Goal: Transaction & Acquisition: Purchase product/service

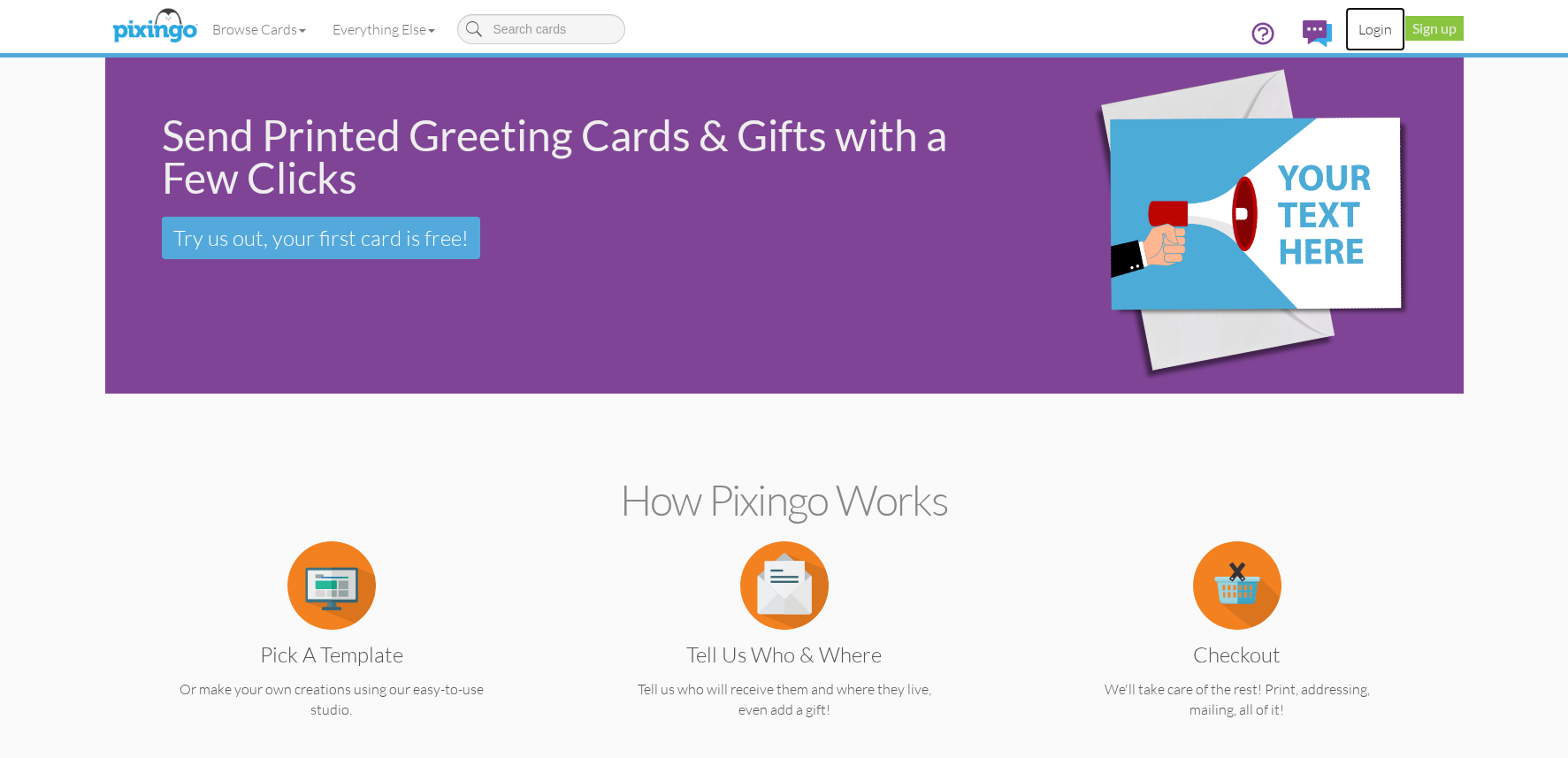
click at [1362, 30] on link "Login" at bounding box center [1375, 28] width 60 height 44
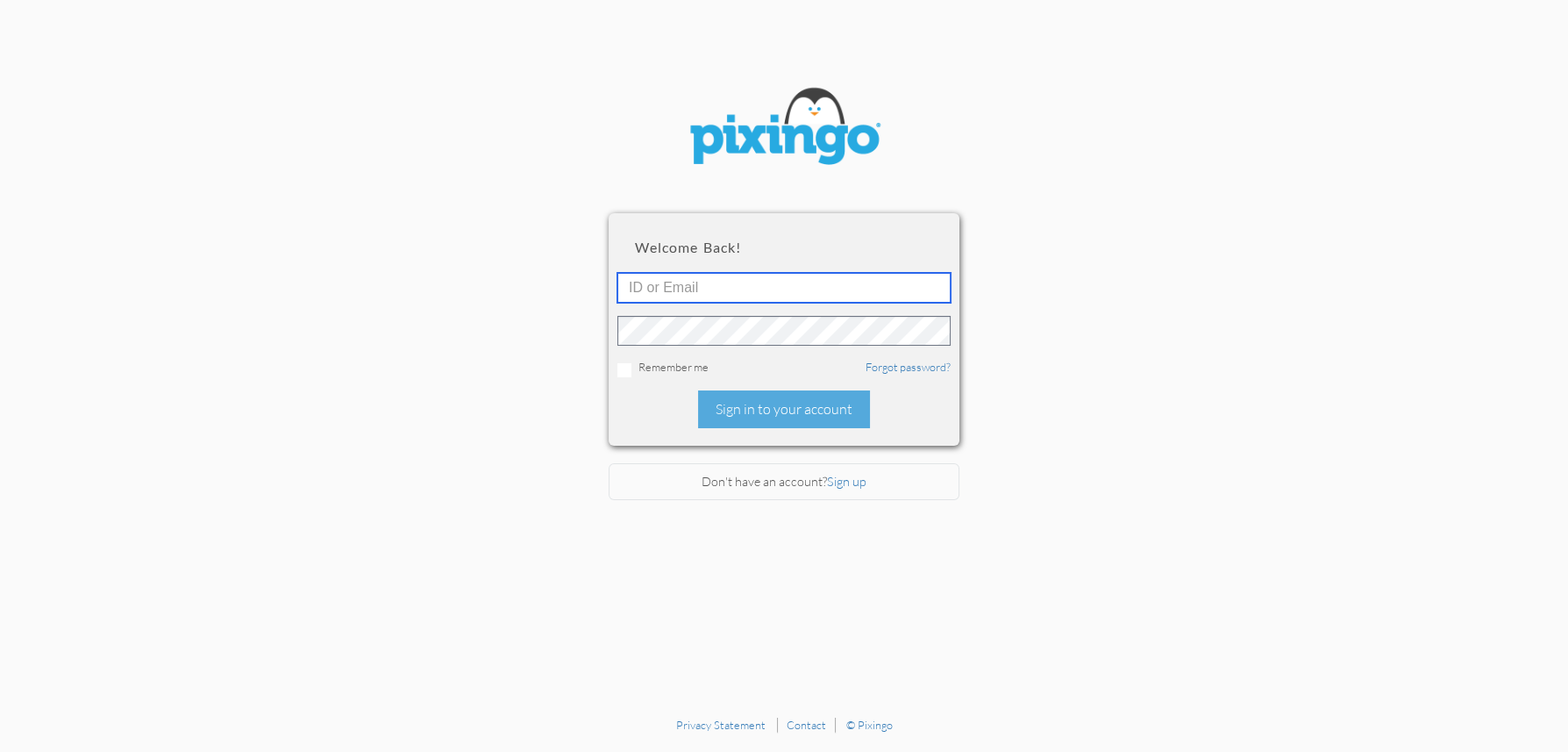
type input "4892"
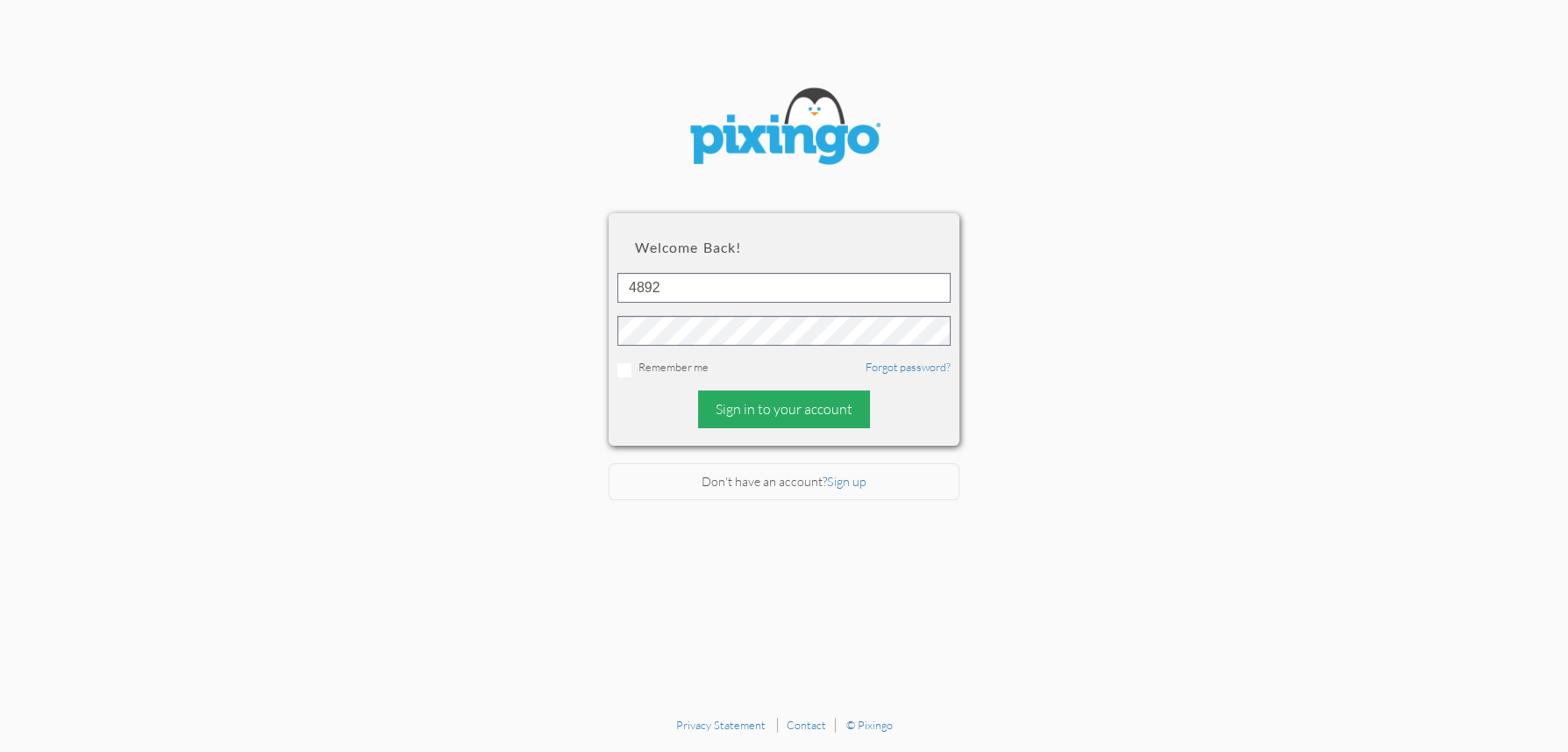
click at [765, 400] on div "Sign in to your account" at bounding box center [784, 409] width 172 height 37
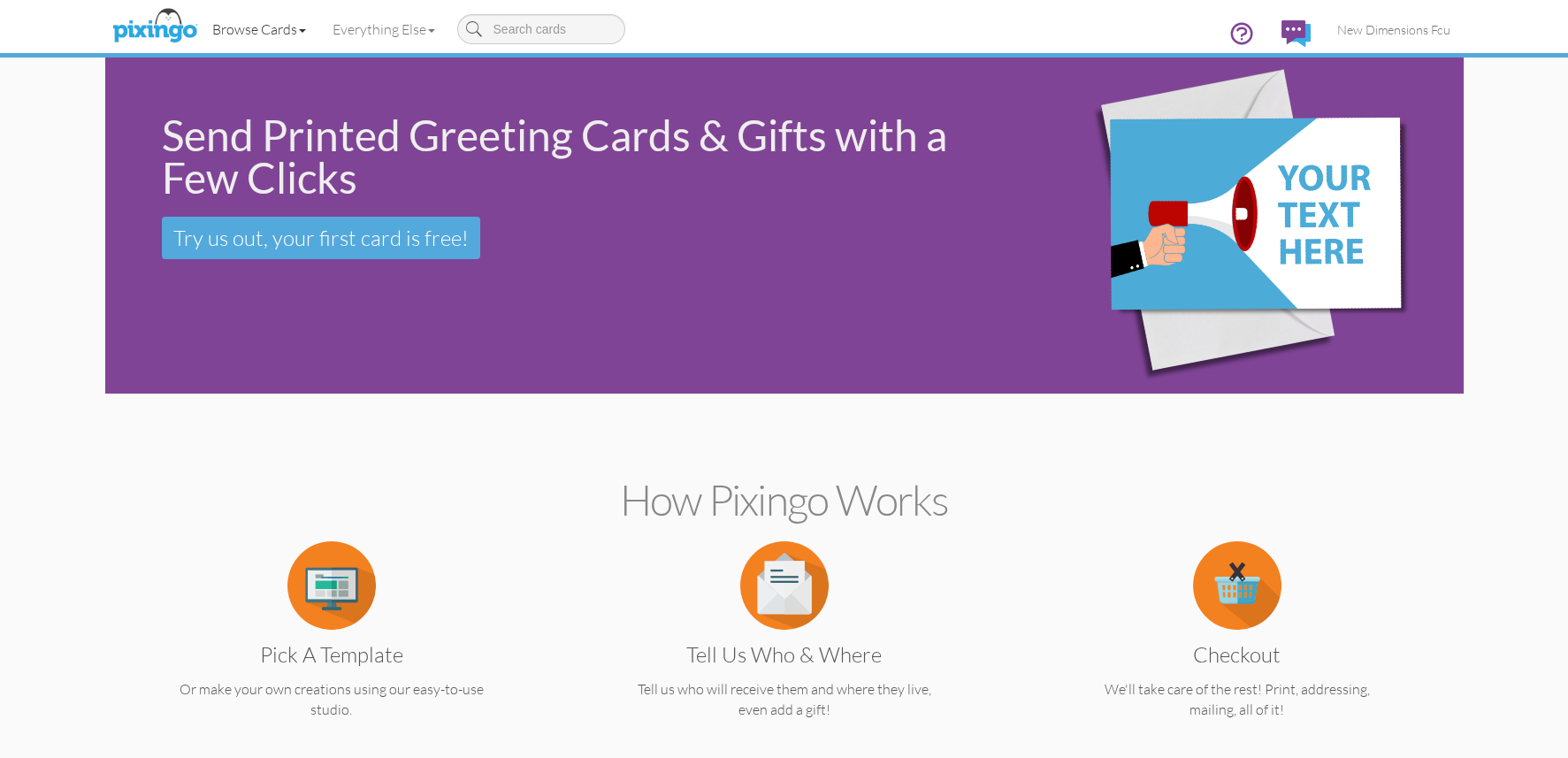
click at [267, 35] on link "Browse Cards" at bounding box center [259, 28] width 120 height 44
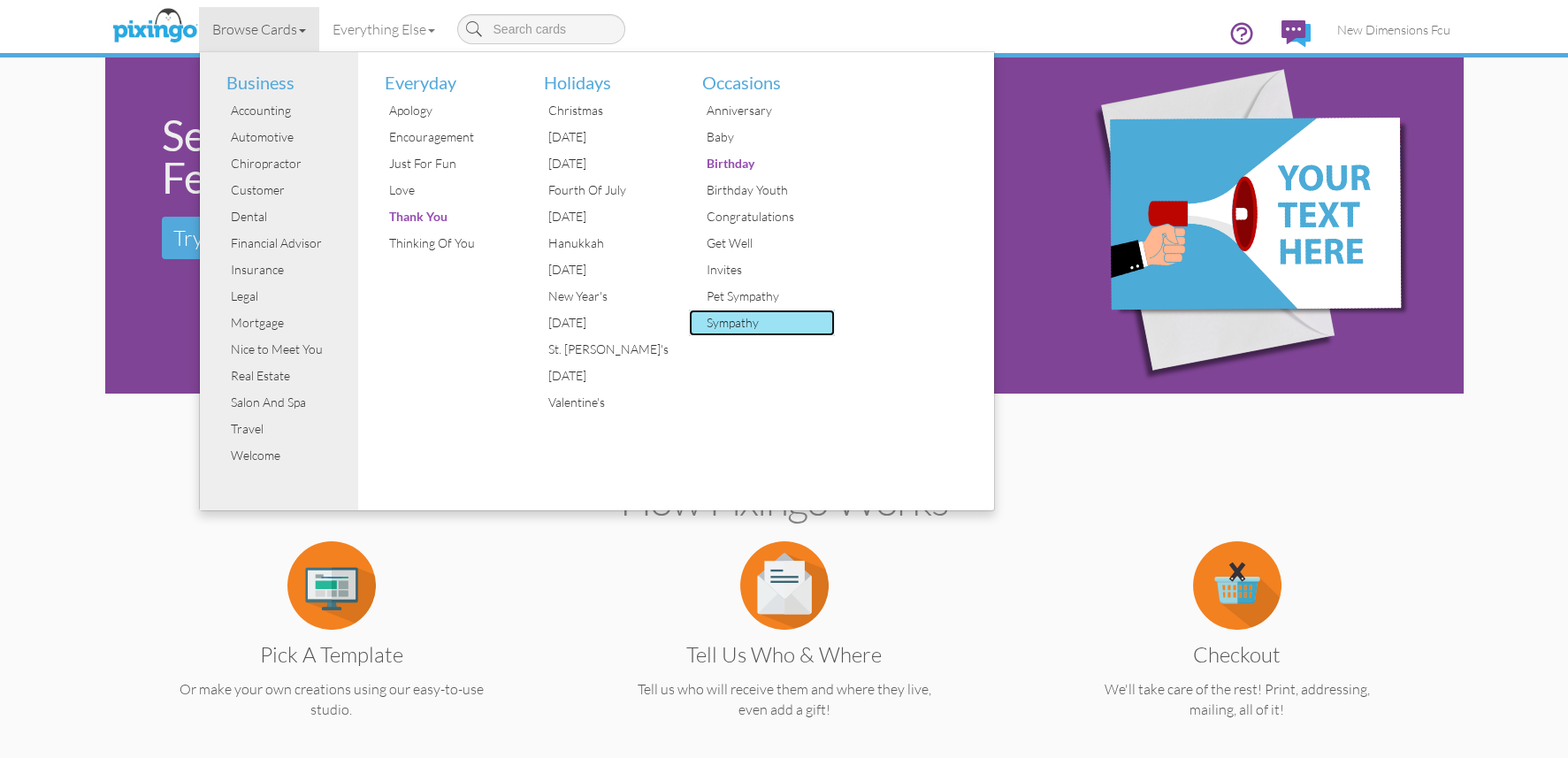
click at [739, 329] on div "Sympathy" at bounding box center [768, 323] width 133 height 26
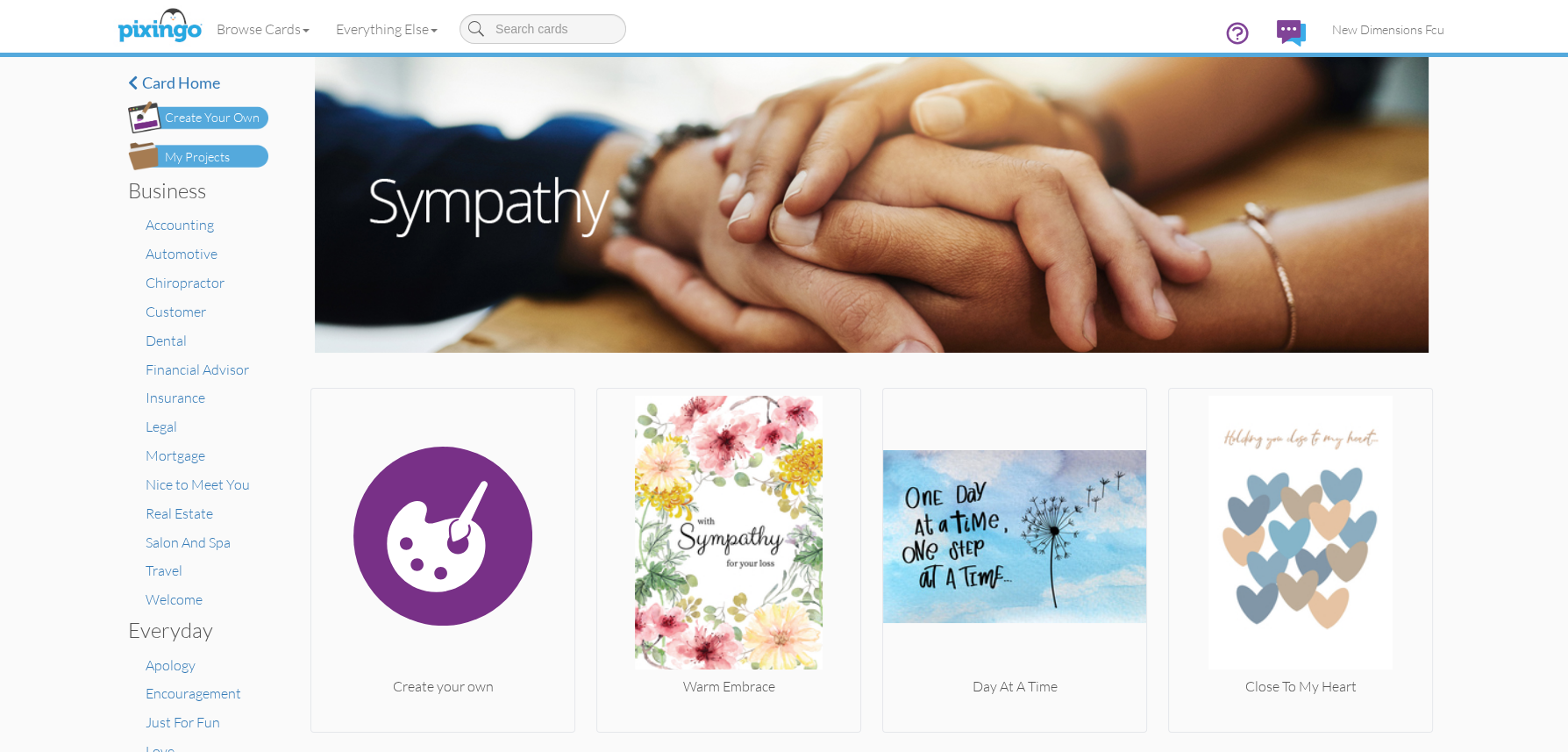
click at [198, 154] on div "My Projects" at bounding box center [197, 157] width 65 height 19
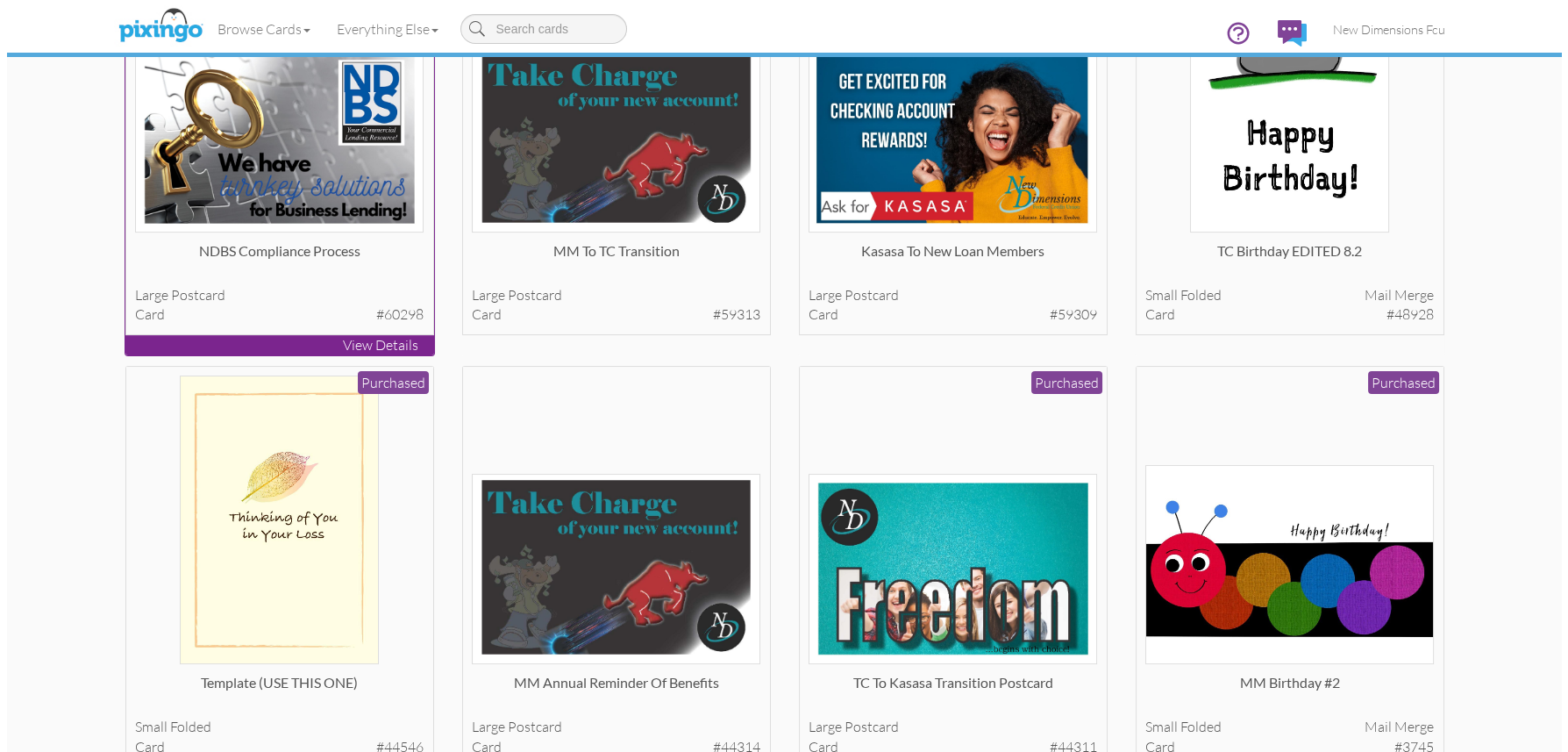
scroll to position [701, 0]
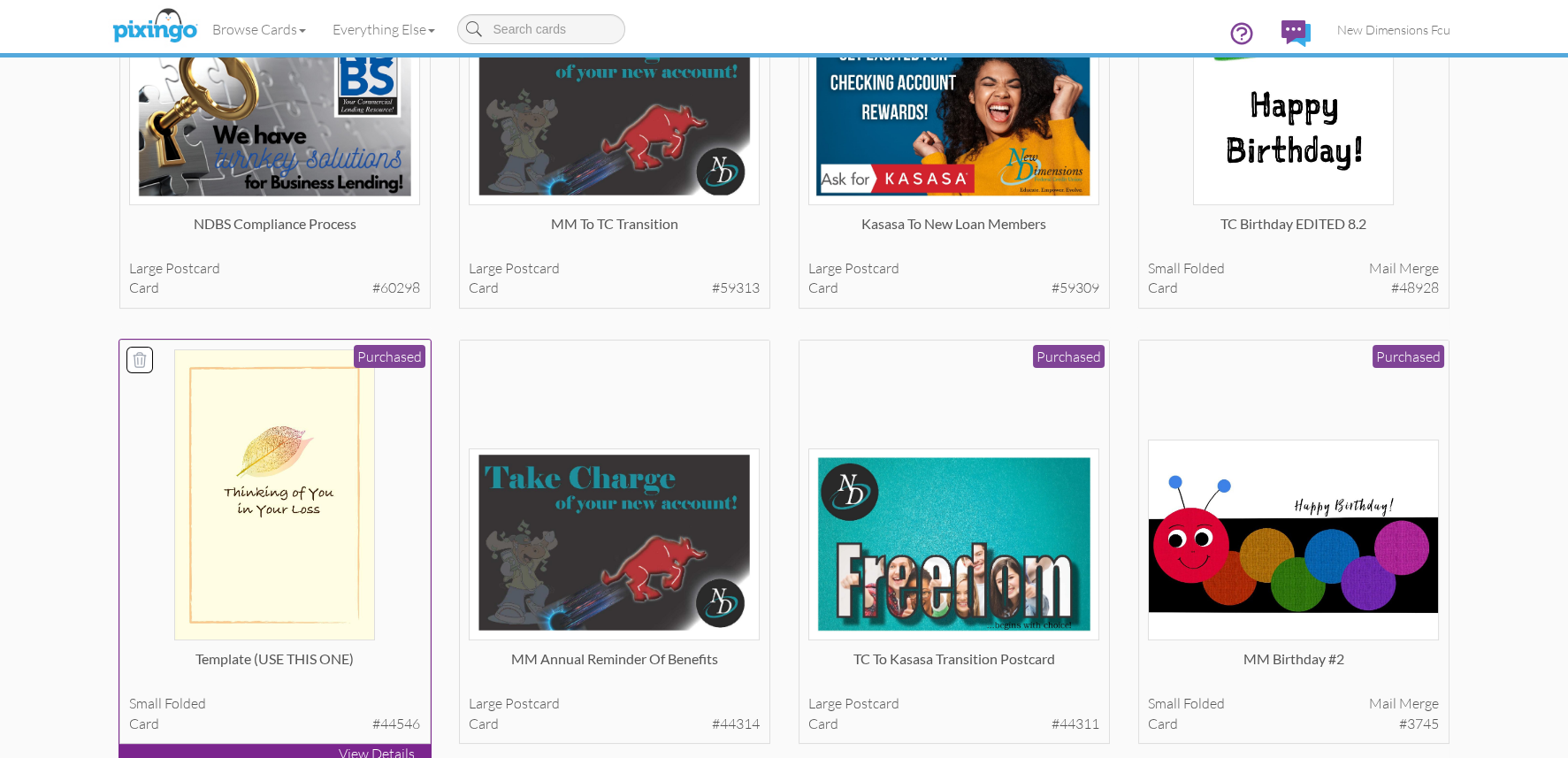
click at [288, 517] on img at bounding box center [275, 495] width 201 height 291
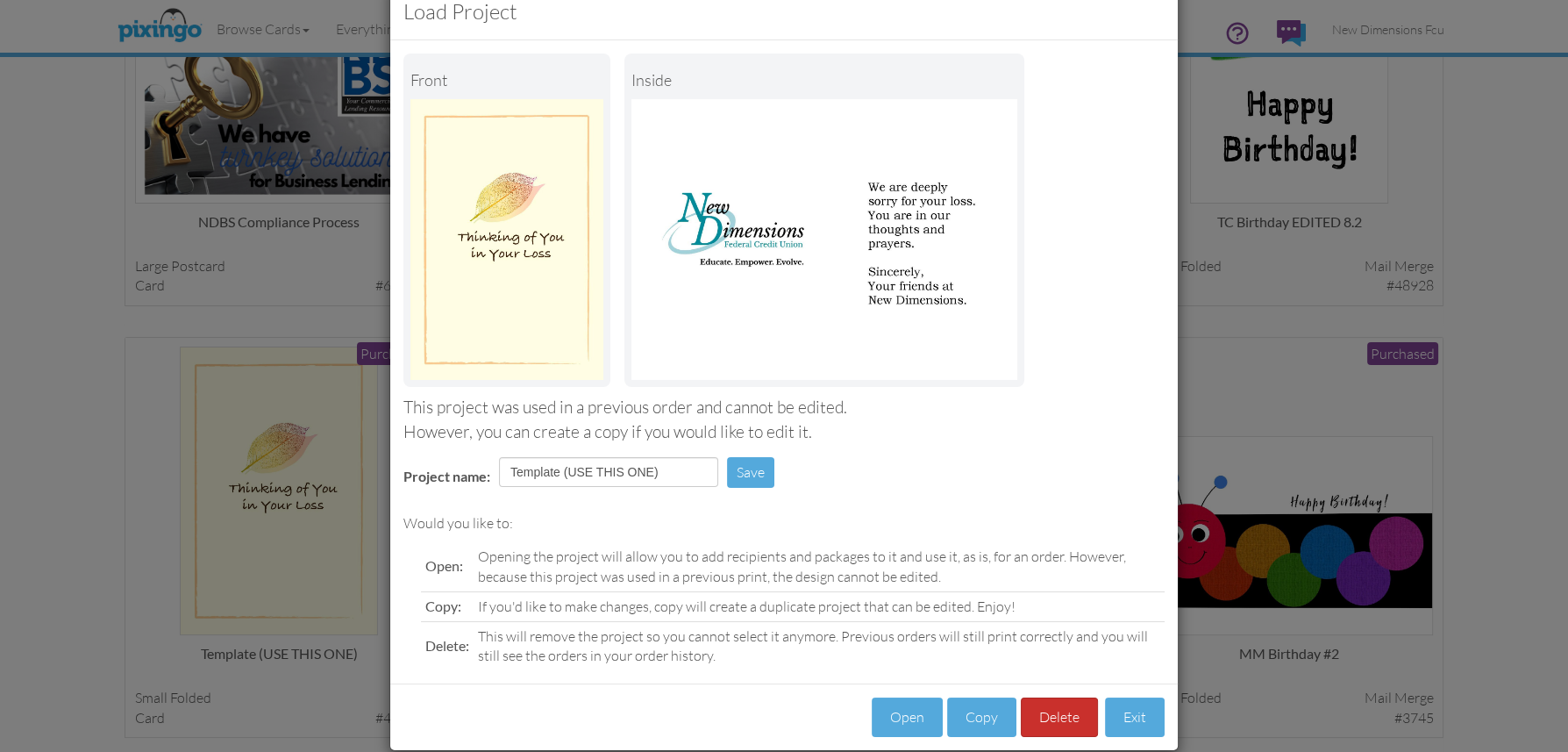
scroll to position [68, 0]
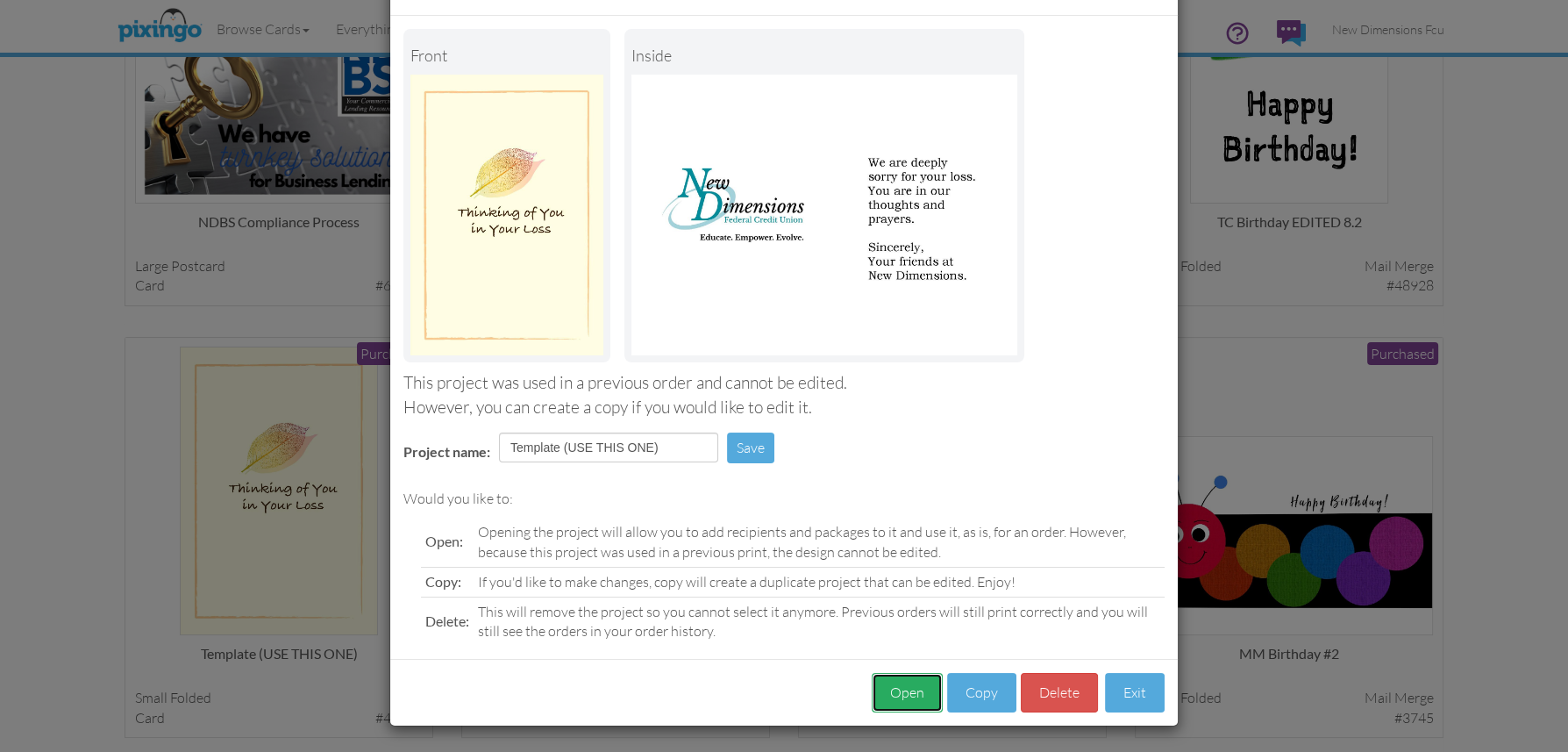
click at [901, 690] on button "Open" at bounding box center [907, 693] width 71 height 39
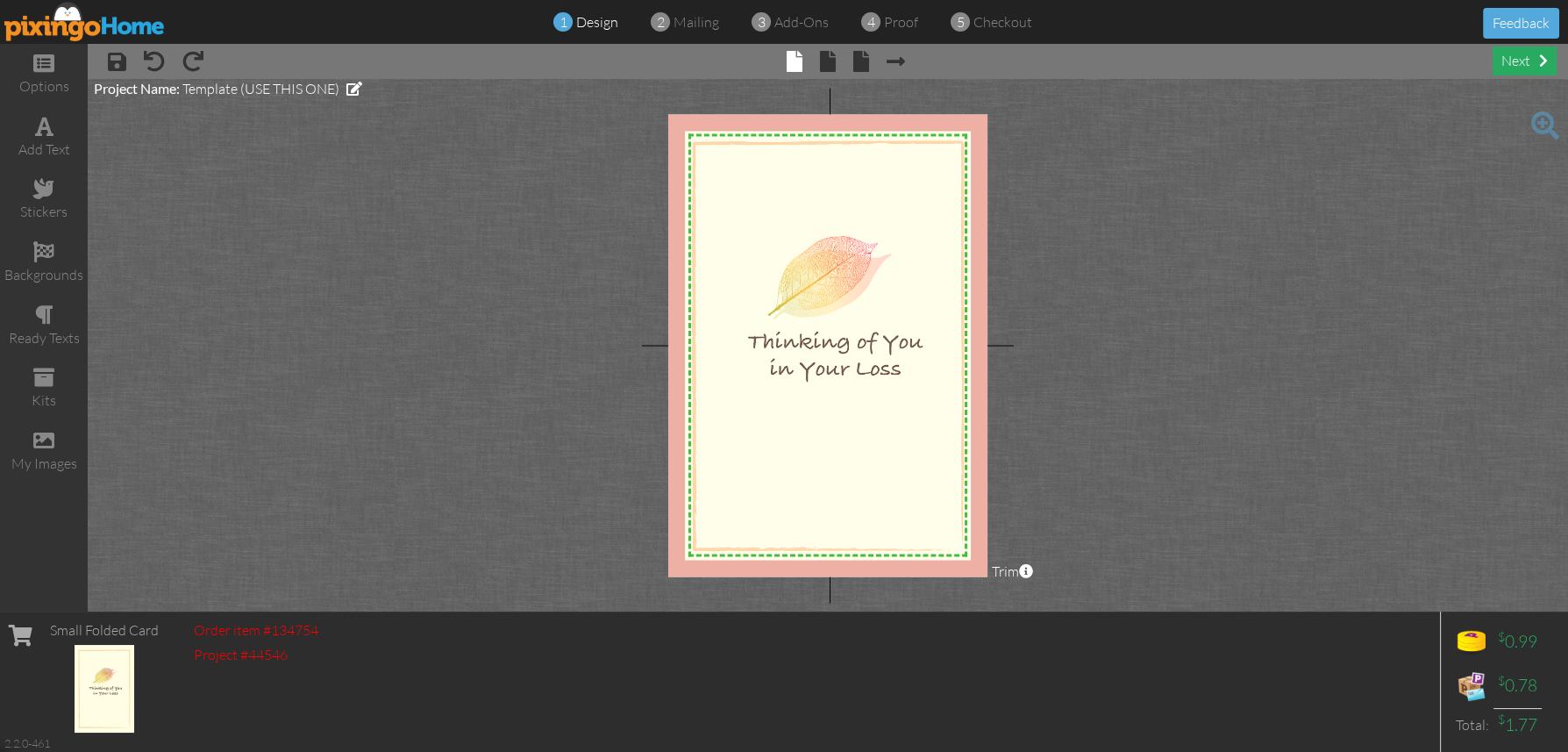
click at [1532, 59] on div "next" at bounding box center [1525, 61] width 64 height 29
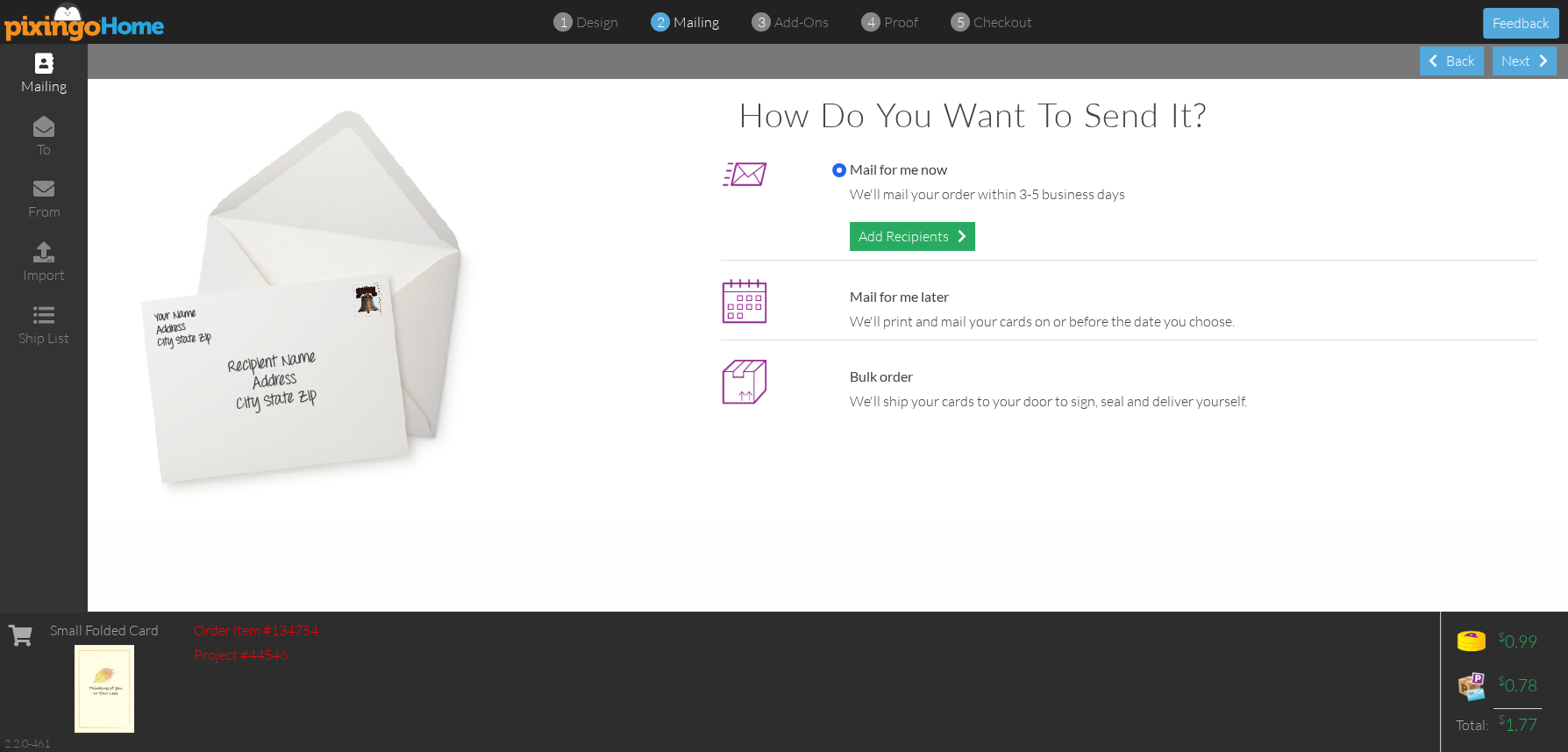
click at [888, 231] on div "Add Recipients" at bounding box center [913, 236] width 125 height 29
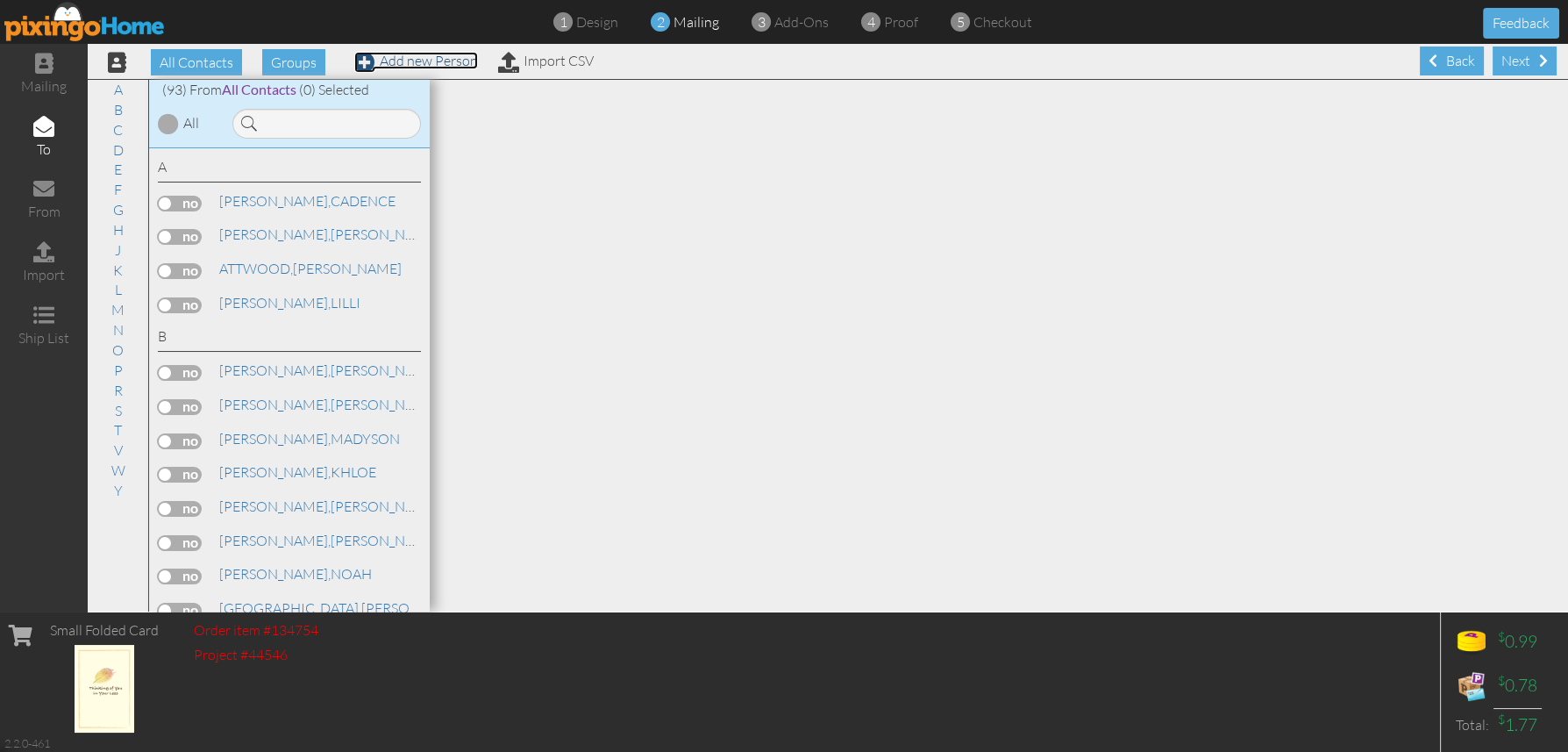
click at [424, 65] on link "Add new Person" at bounding box center [416, 60] width 124 height 18
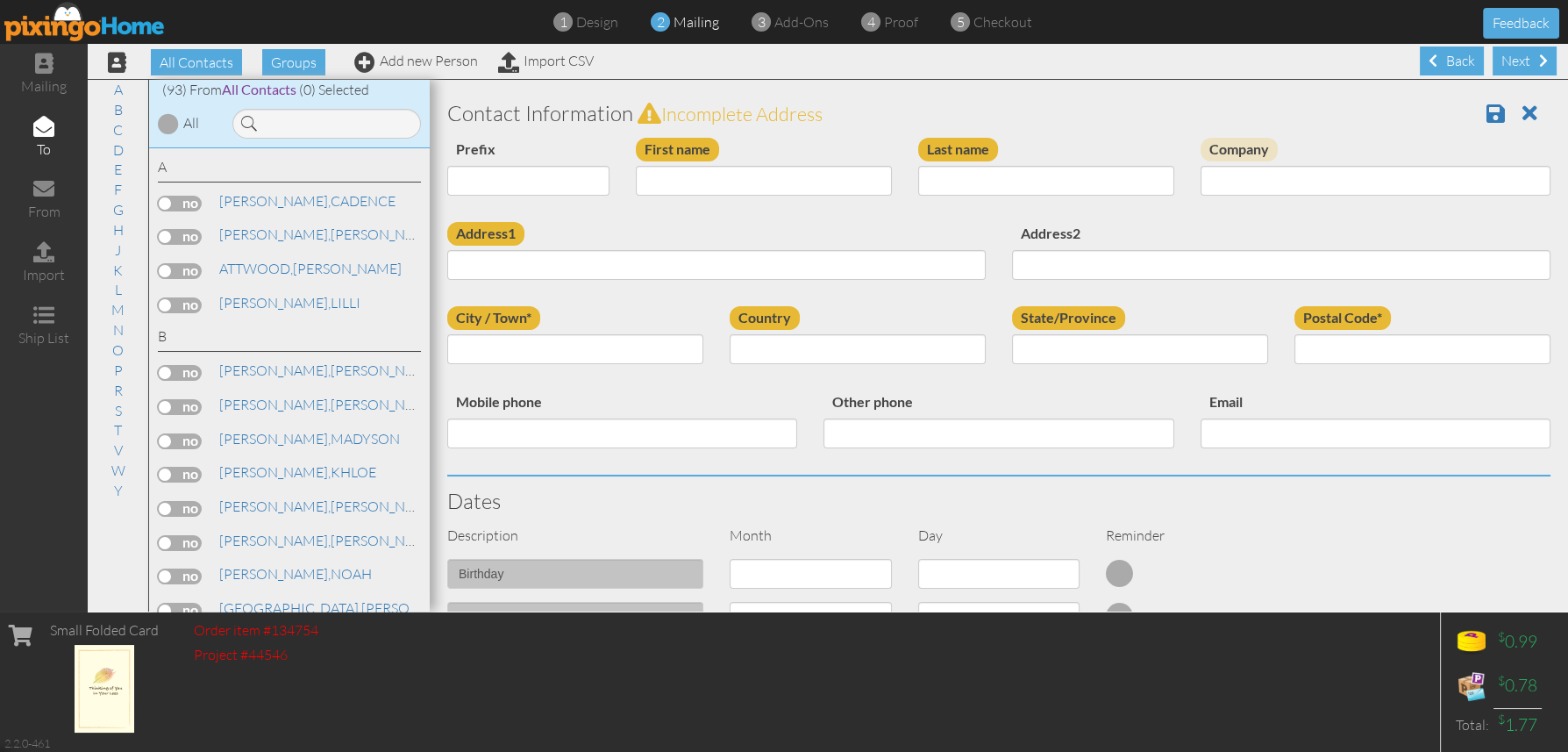
drag, startPoint x: 709, startPoint y: 146, endPoint x: 706, endPoint y: 172, distance: 26.2
click at [701, 167] on div "First name" at bounding box center [764, 173] width 283 height 71
paste input "[PERSON_NAME]"
type input "[PERSON_NAME]"
click at [954, 181] on input "Last name" at bounding box center [1047, 181] width 256 height 30
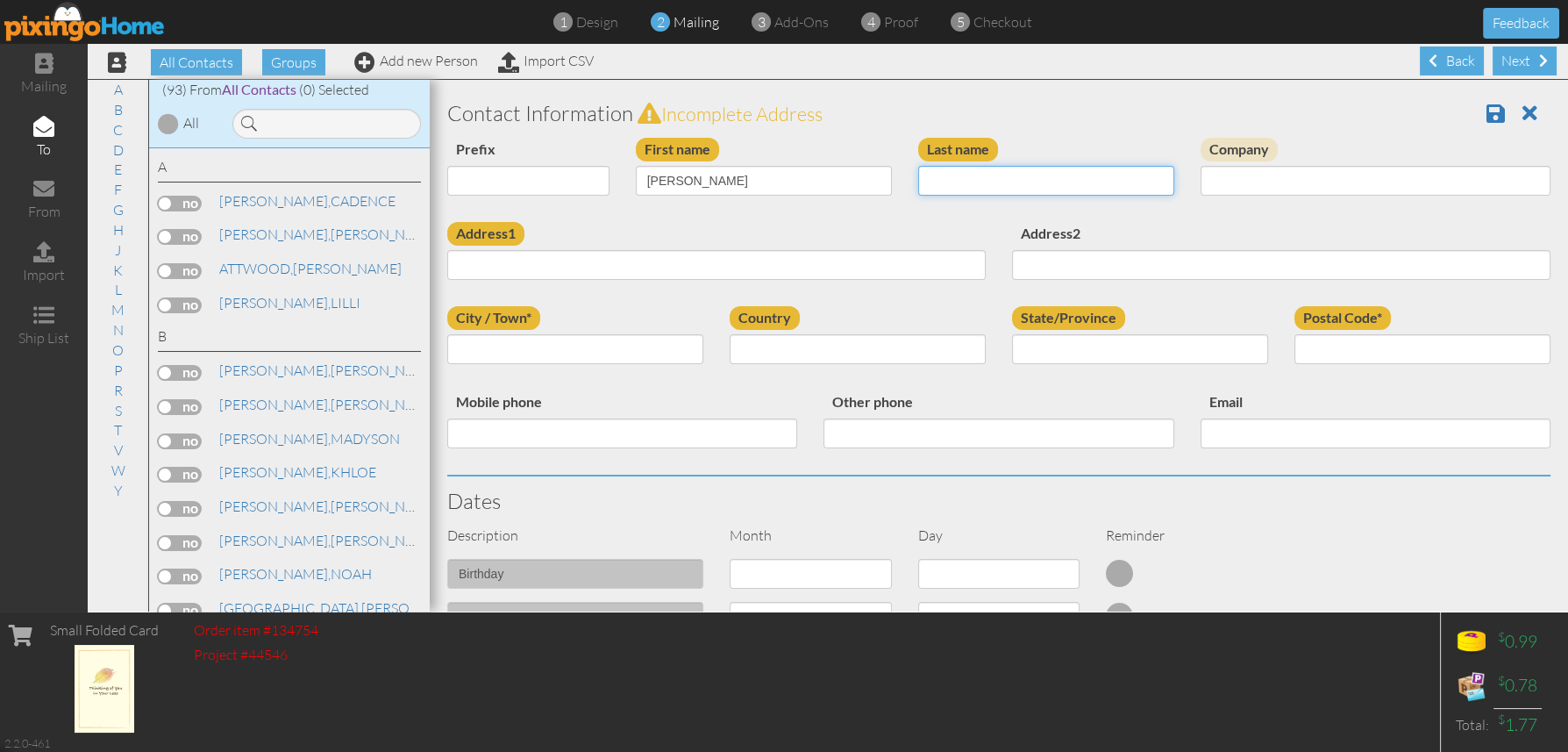
paste input "GILES"
type input "GILES"
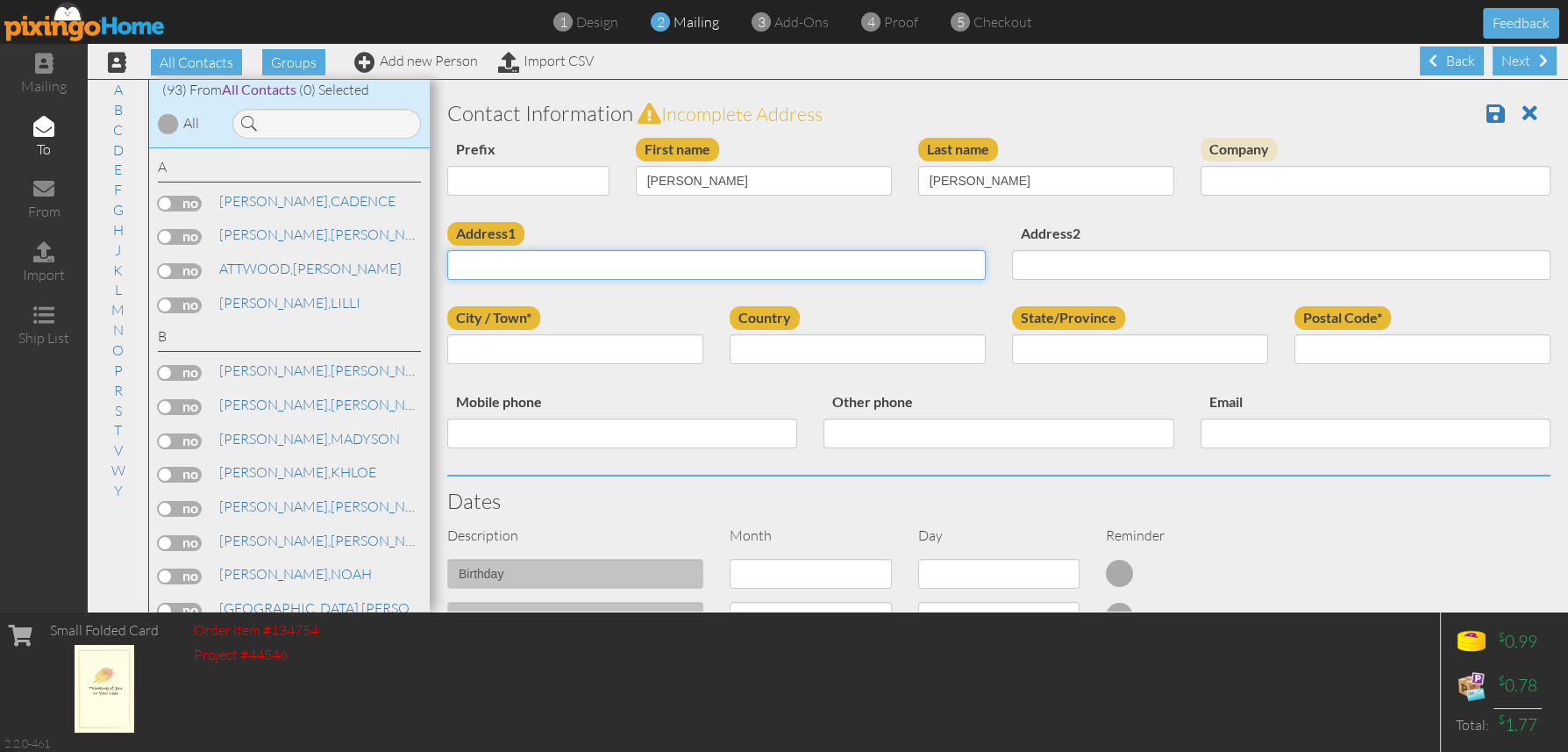
click at [545, 258] on input "Address1" at bounding box center [716, 265] width 538 height 30
paste input "[STREET_ADDRESS][PERSON_NAME]"
type input "[STREET_ADDRESS][PERSON_NAME]"
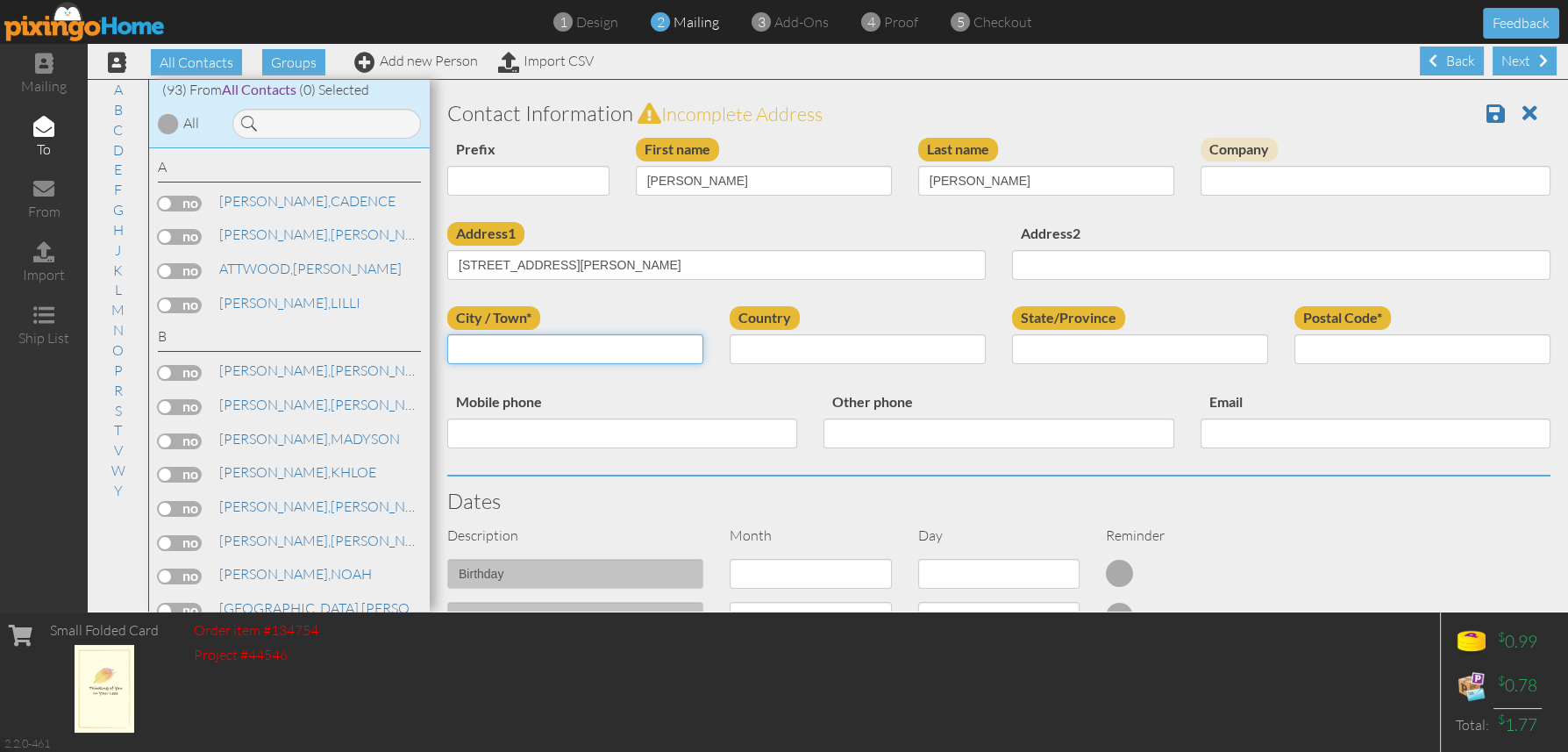
click at [509, 338] on input "City / Town*" at bounding box center [576, 349] width 256 height 30
paste input "SKOWHEGAN"
type input "SKOWHEGAN"
select select "object:2785"
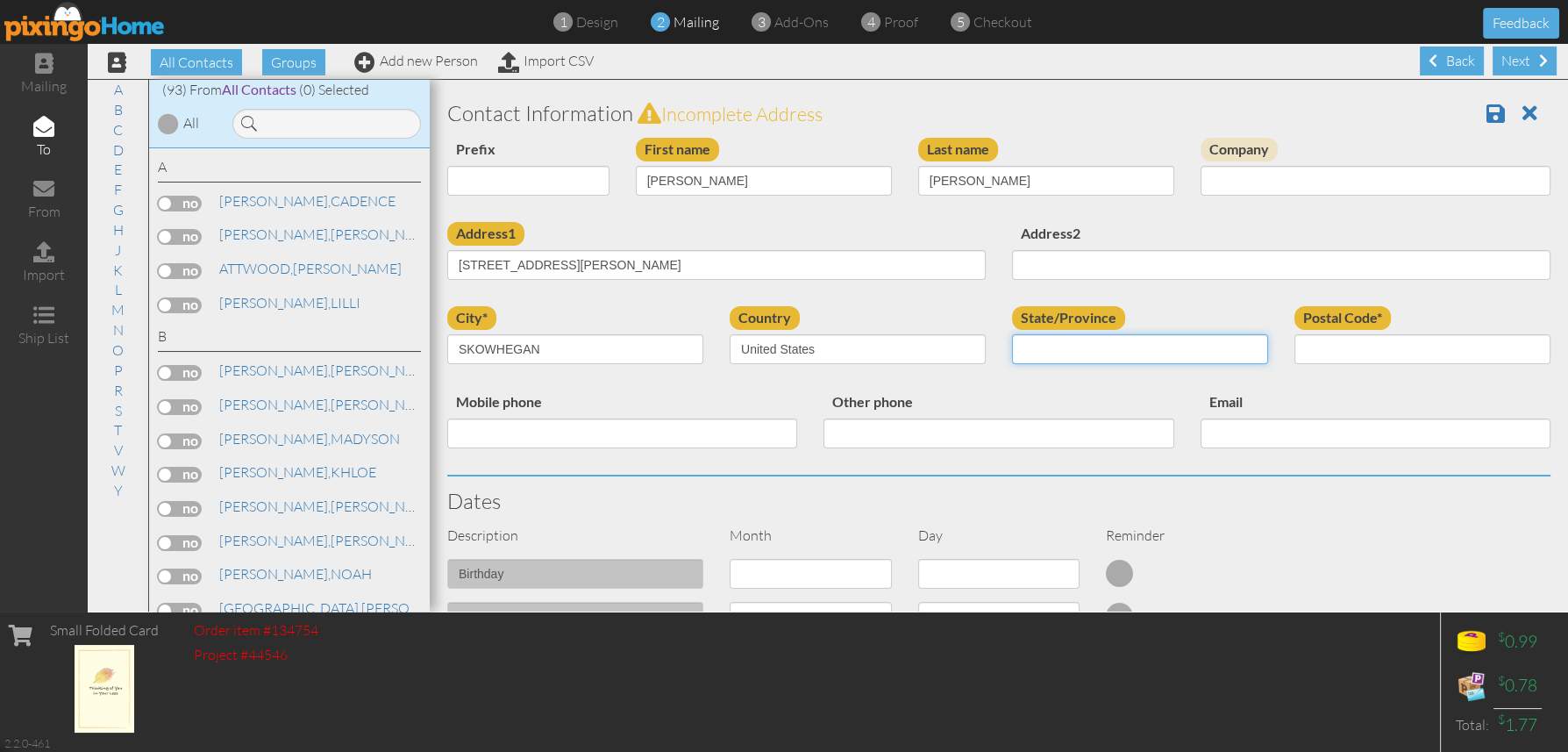
select select "object:3055"
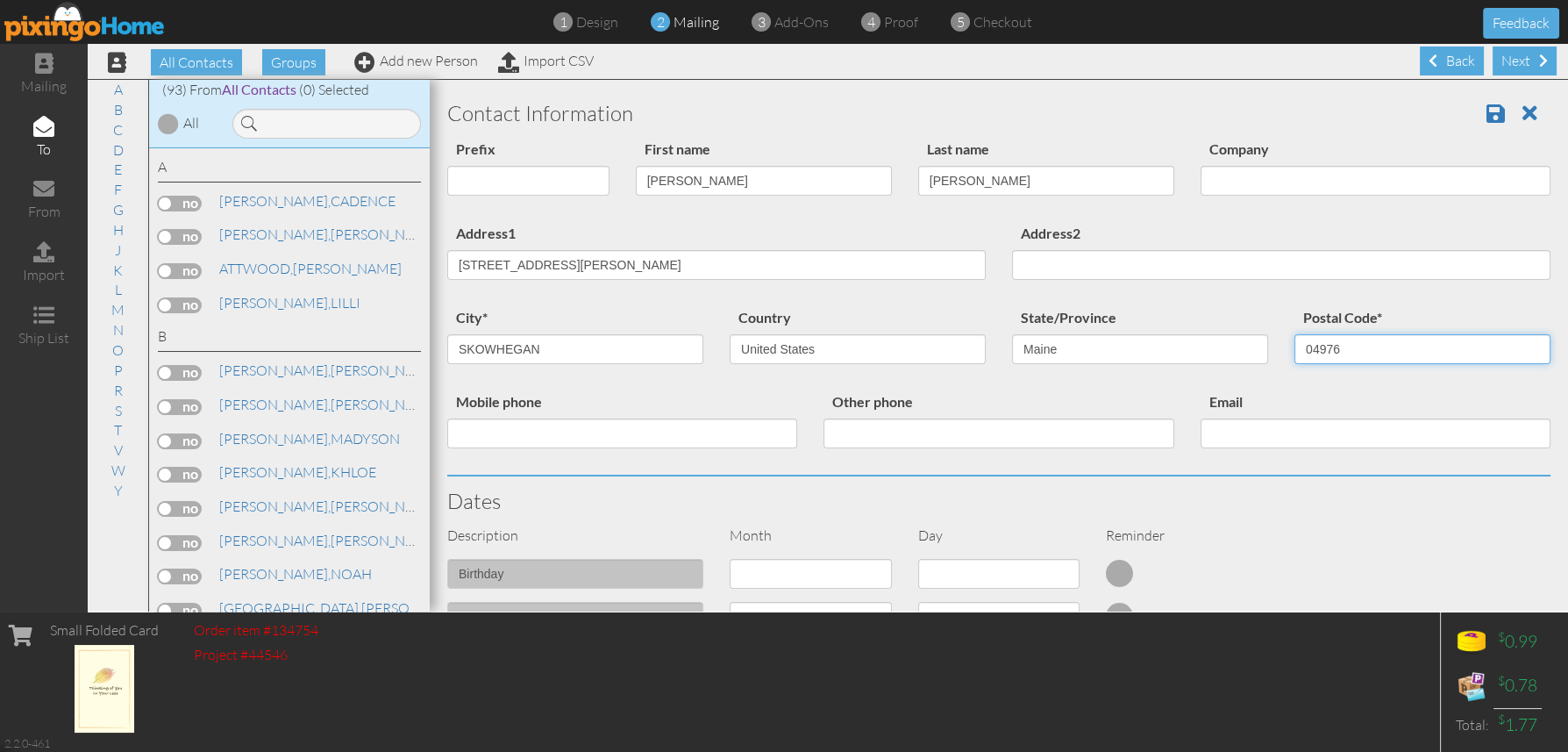
type input "04976"
click at [1305, 549] on div "Description Month Day Reminder" at bounding box center [999, 542] width 1130 height 34
click at [1487, 113] on span at bounding box center [1496, 113] width 19 height 21
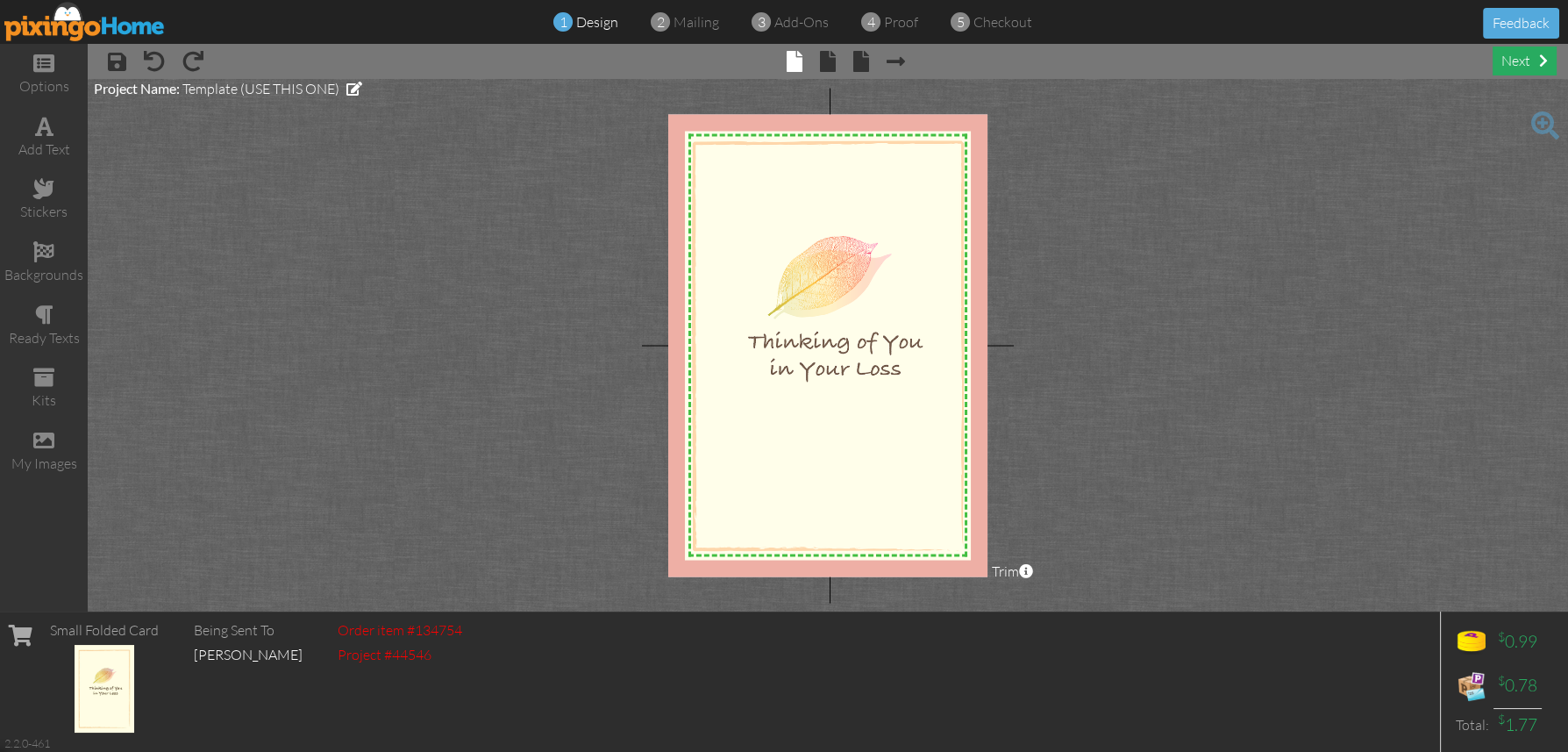
click at [1531, 63] on div "next" at bounding box center [1525, 61] width 64 height 29
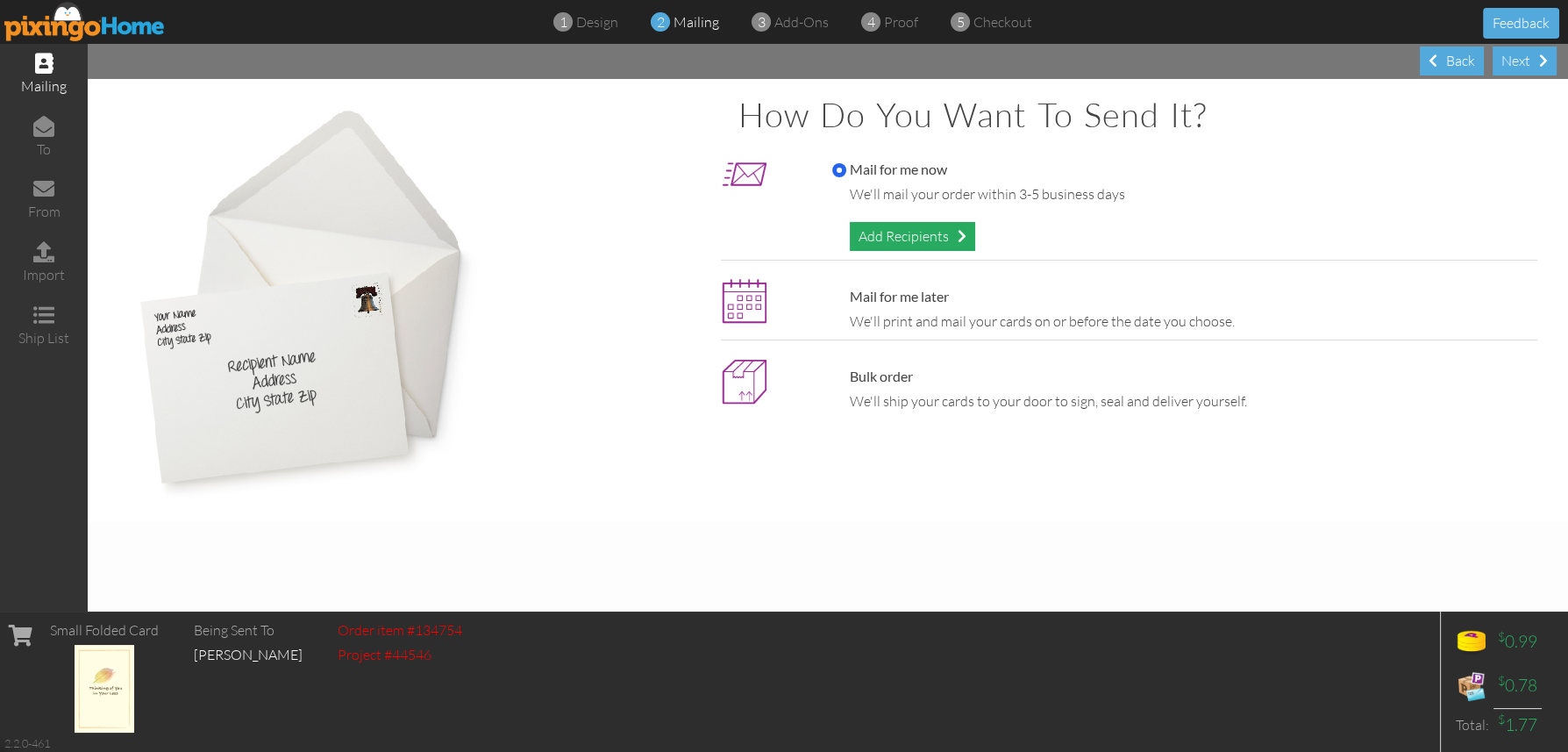
click at [910, 238] on div "Add Recipients" at bounding box center [913, 236] width 125 height 29
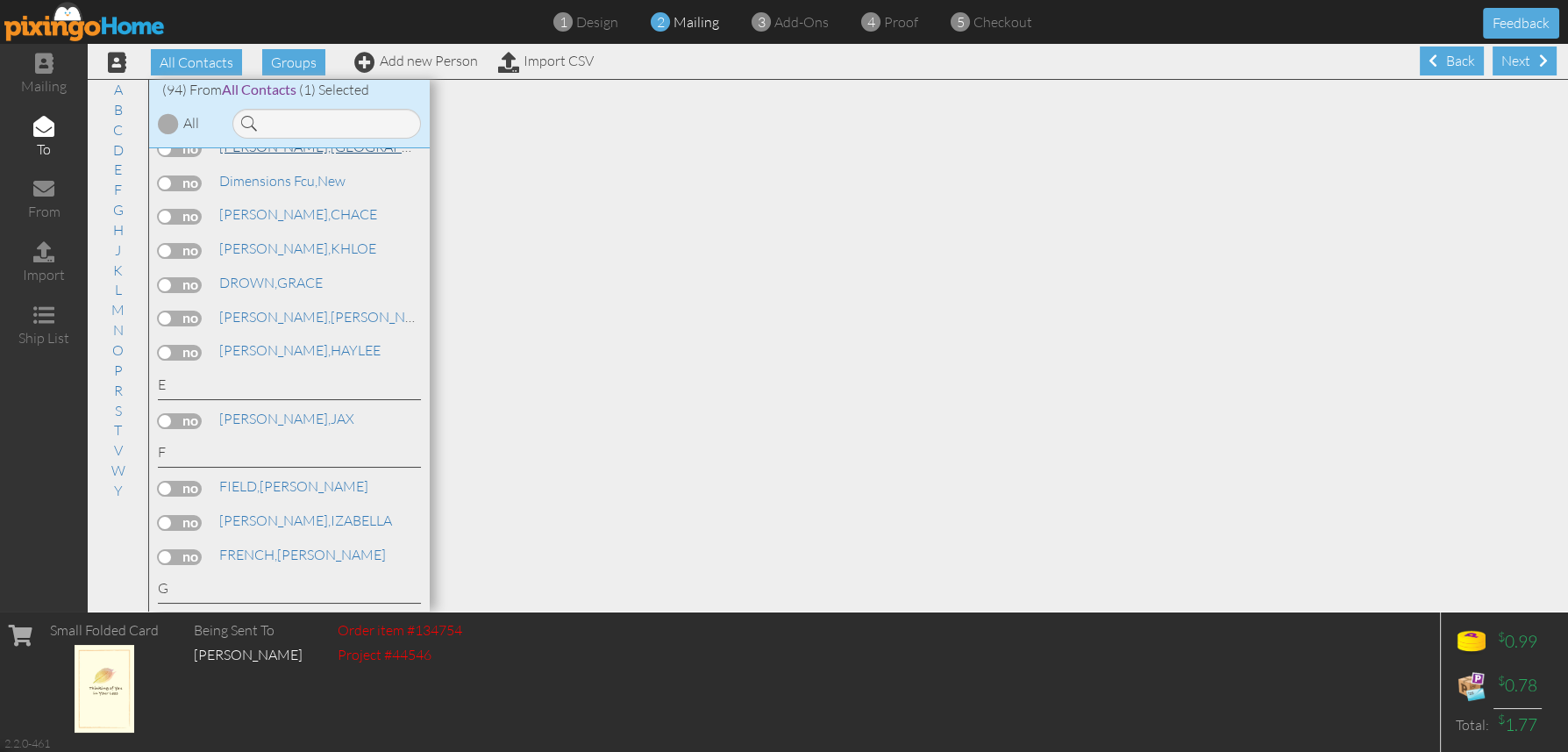
scroll to position [1140, 0]
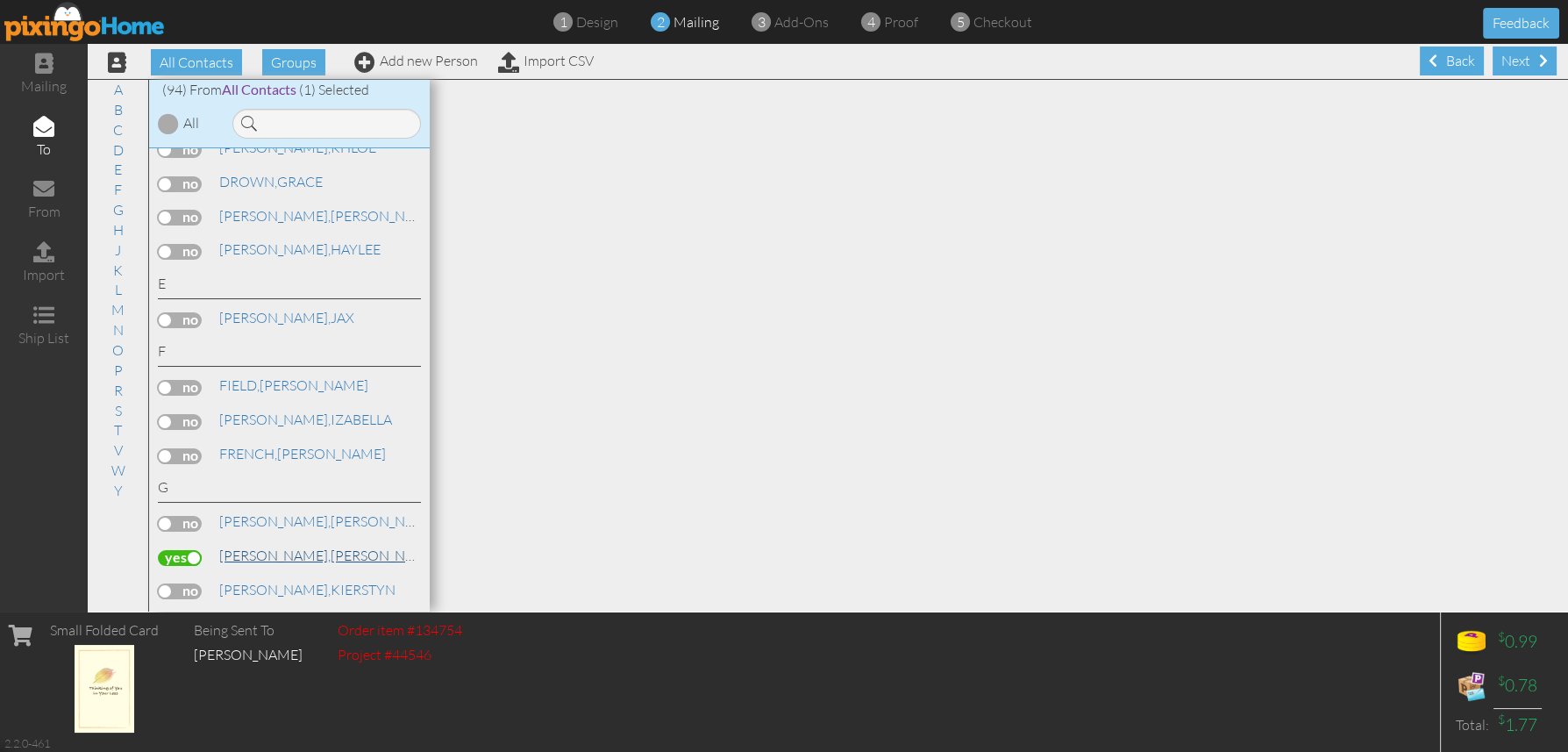
click at [272, 560] on link "[PERSON_NAME]" at bounding box center [329, 555] width 224 height 21
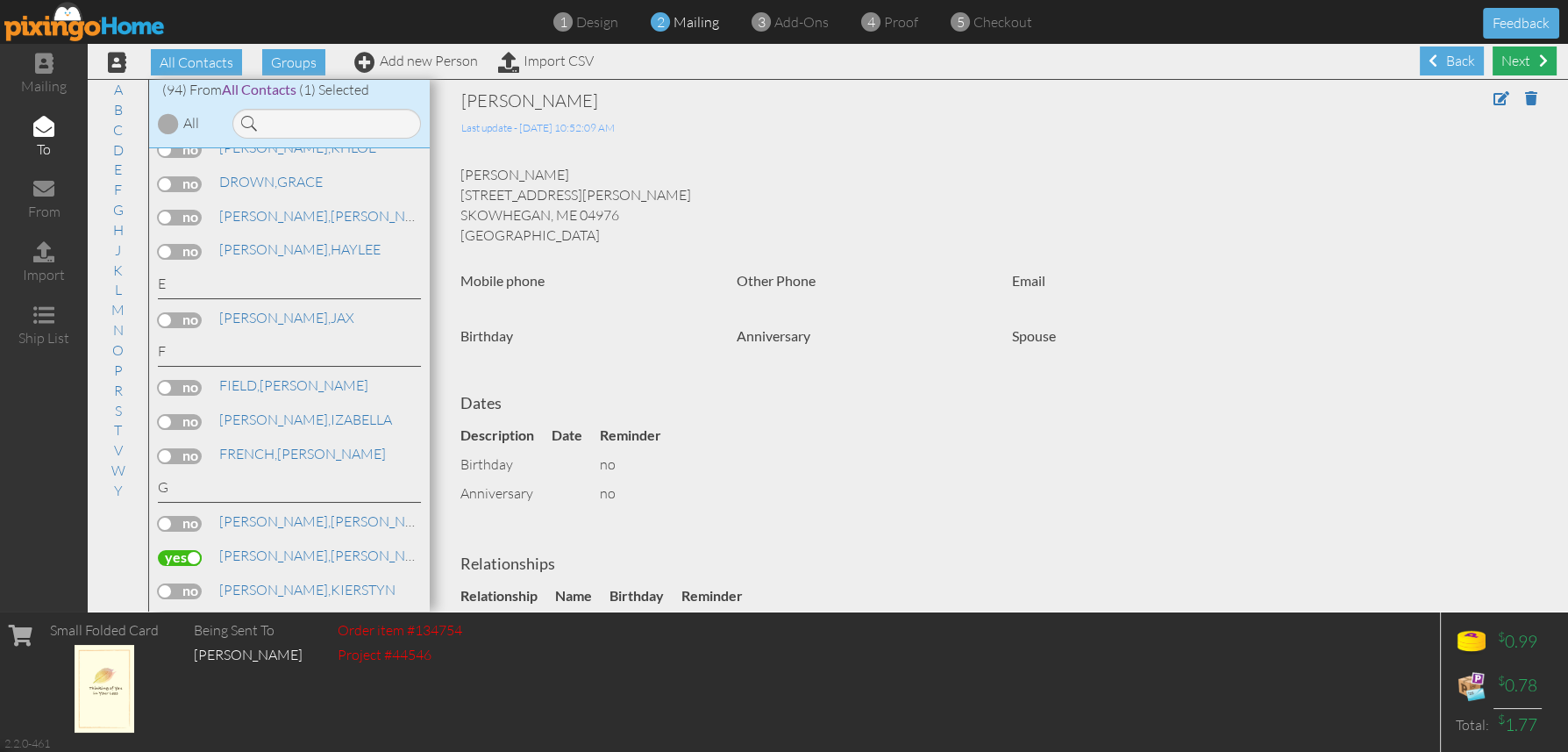
click at [1503, 59] on div "Next" at bounding box center [1525, 61] width 64 height 29
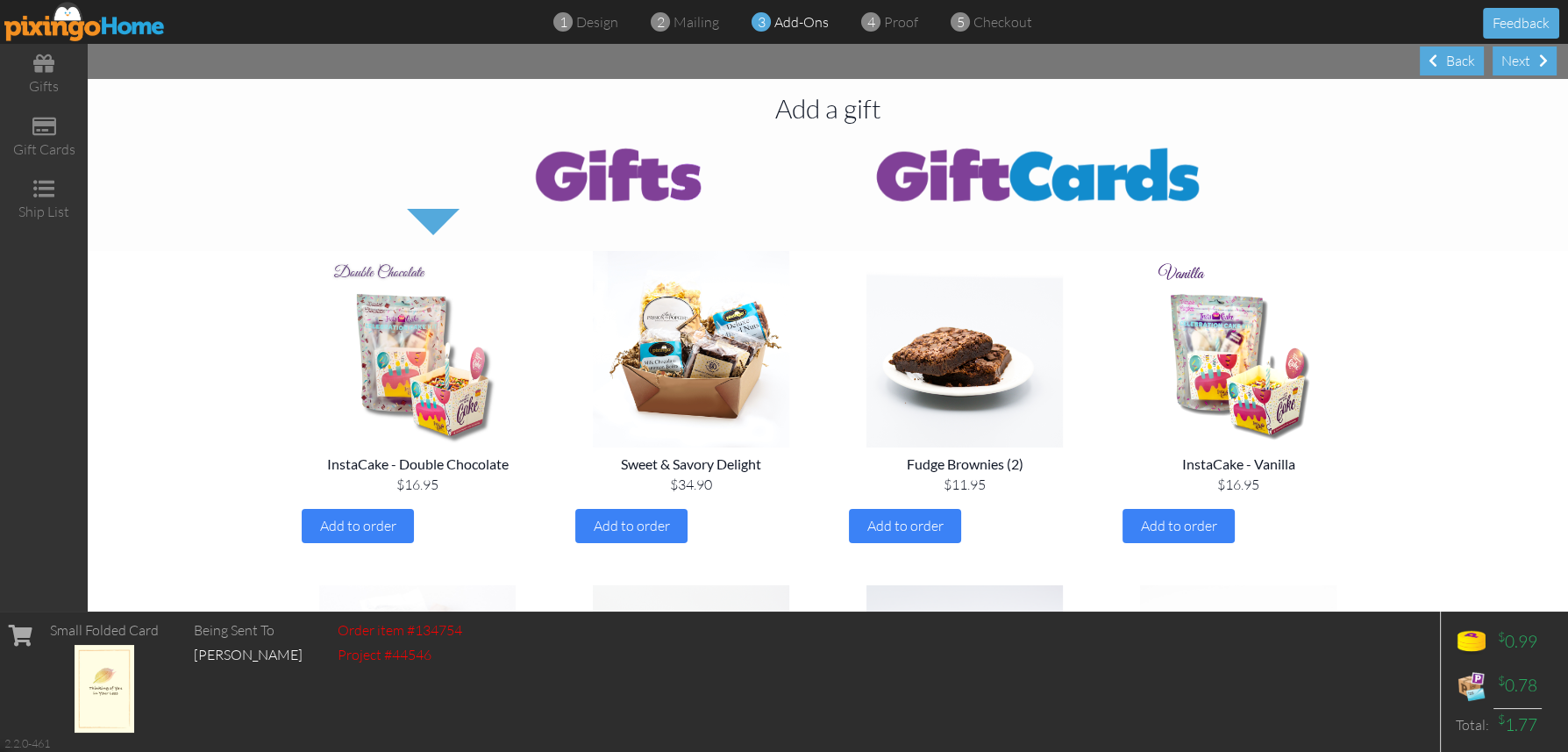
click at [1503, 59] on div "Next" at bounding box center [1525, 61] width 64 height 29
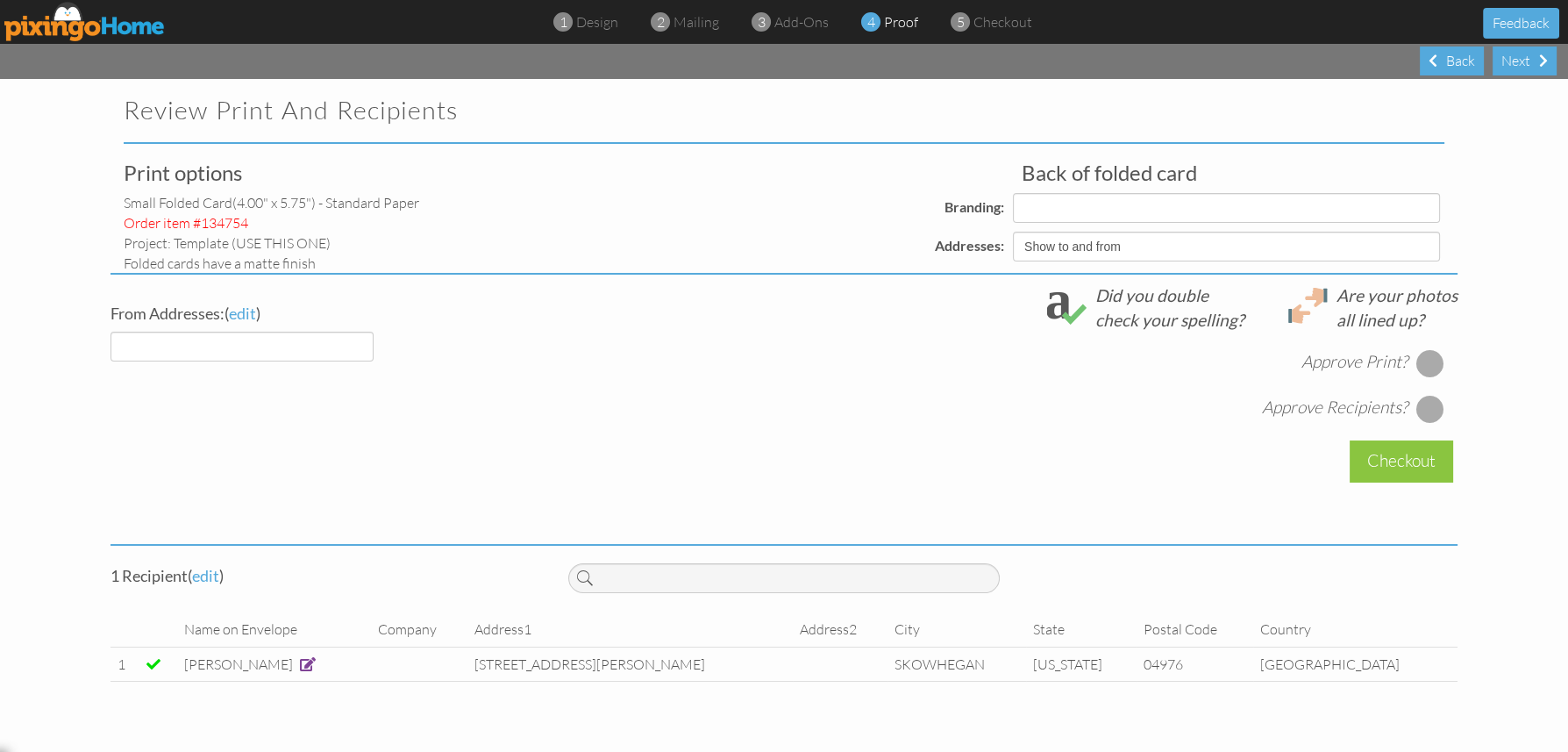
select select "object:1667"
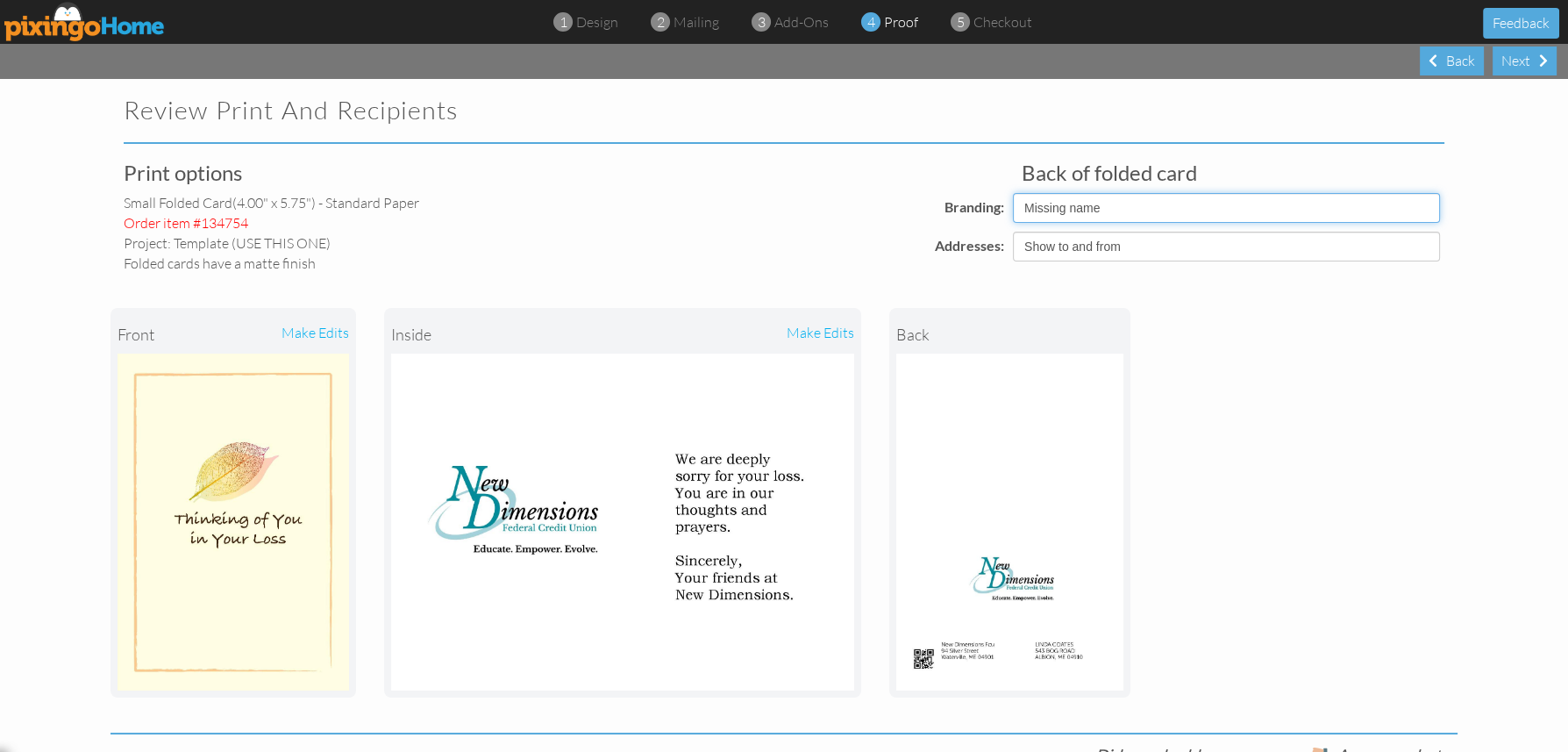
click at [1038, 205] on select "Pixingo Default Profile Missing name" at bounding box center [1226, 208] width 427 height 30
click at [1013, 193] on select "Pixingo Default Profile Missing name" at bounding box center [1226, 208] width 427 height 30
click at [1035, 193] on select "Pixingo Default Profile Missing name" at bounding box center [1226, 208] width 427 height 30
select select "object:1678"
click at [1013, 193] on select "Pixingo Default Profile Missing name" at bounding box center [1226, 208] width 427 height 30
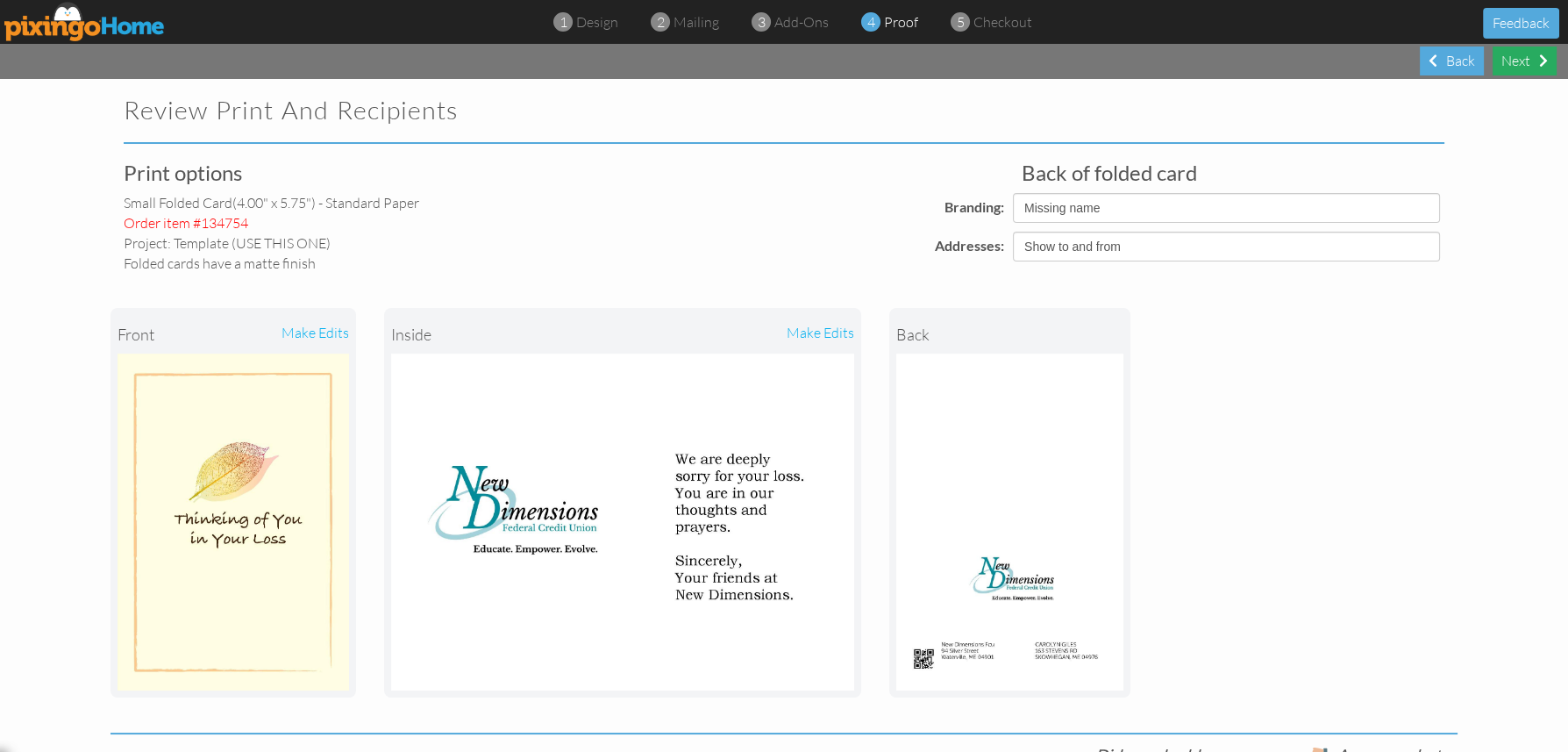
click at [1522, 64] on div "Next" at bounding box center [1525, 61] width 64 height 29
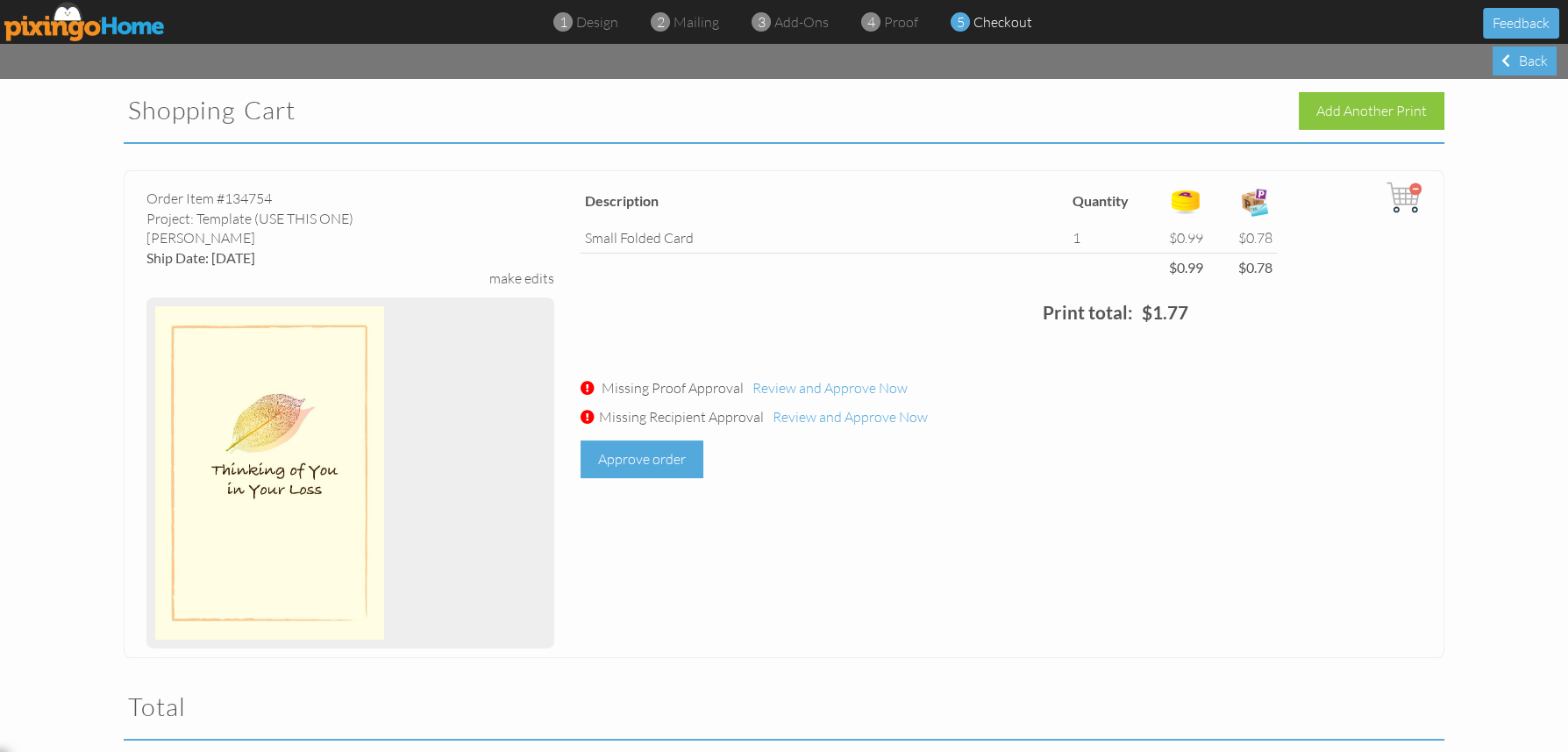
click at [664, 450] on div "Approve order" at bounding box center [641, 459] width 123 height 37
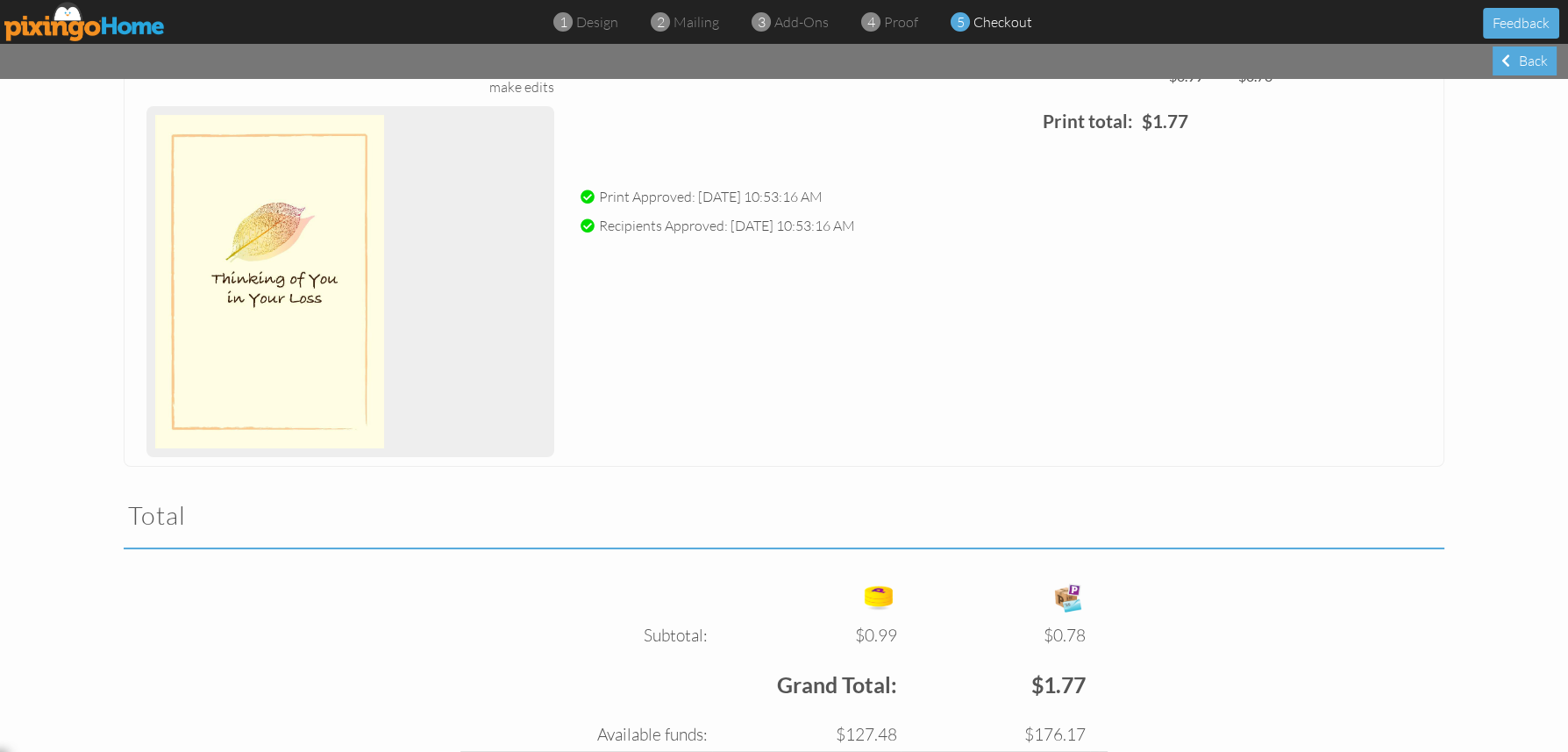
scroll to position [378, 0]
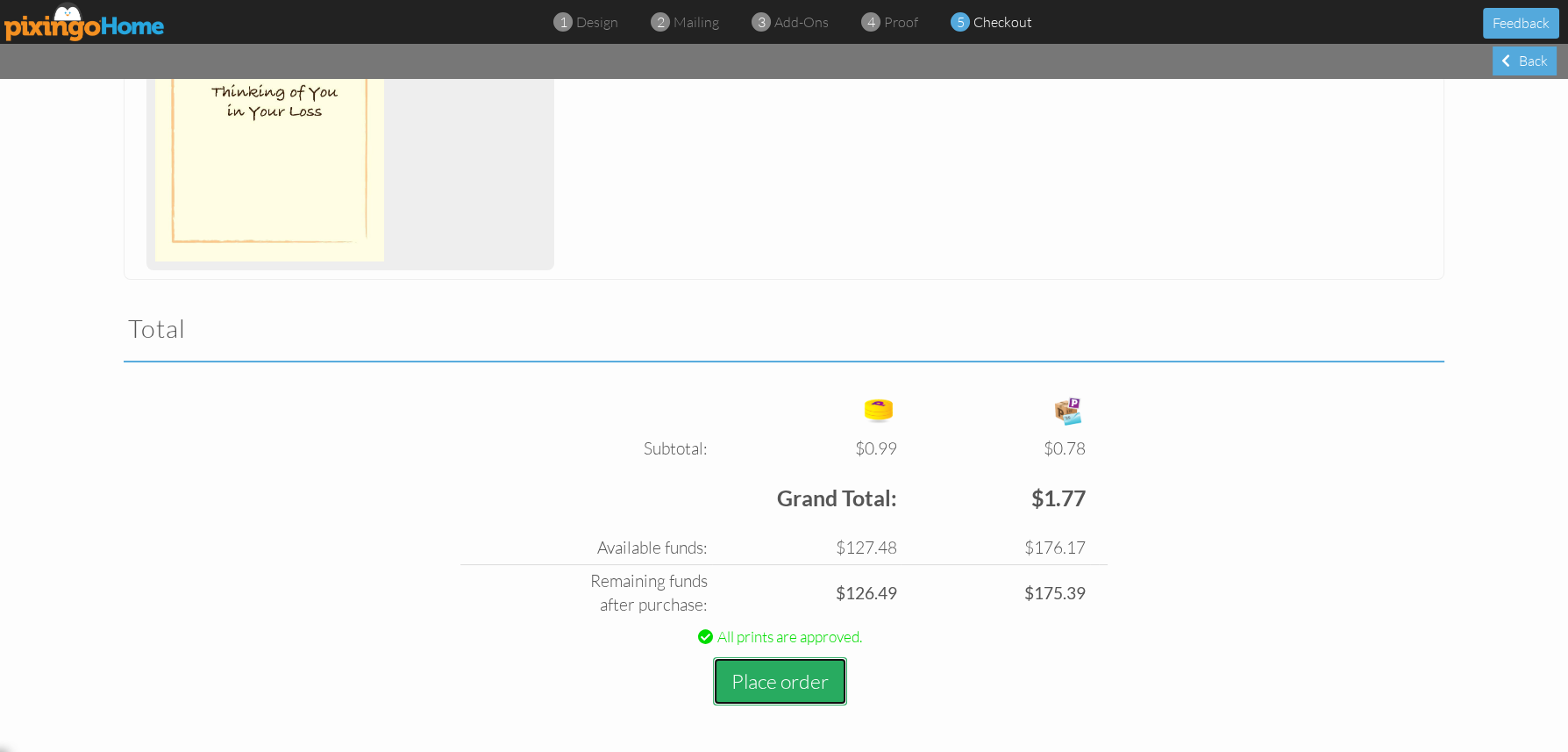
click at [780, 686] on button "Place order" at bounding box center [780, 682] width 134 height 49
